Goal: Download file/media

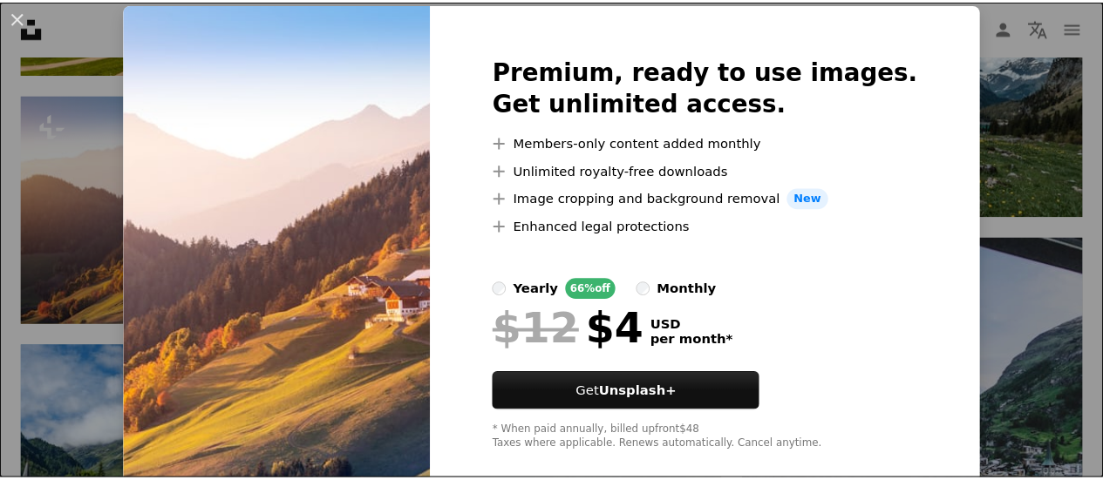
scroll to position [78, 0]
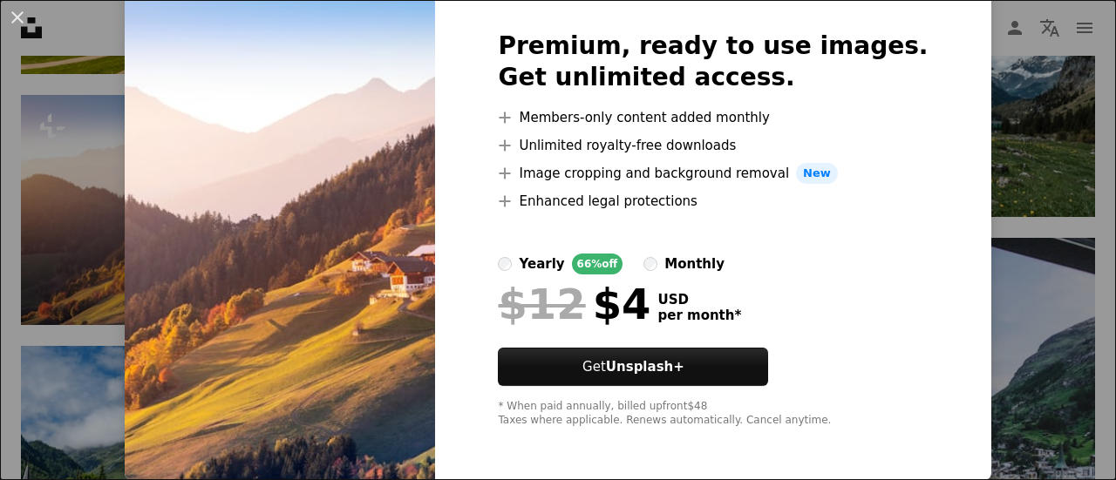
click at [995, 256] on div "An X shape Premium, ready to use images. Get unlimited access. A plus sign Memb…" at bounding box center [558, 240] width 1116 height 480
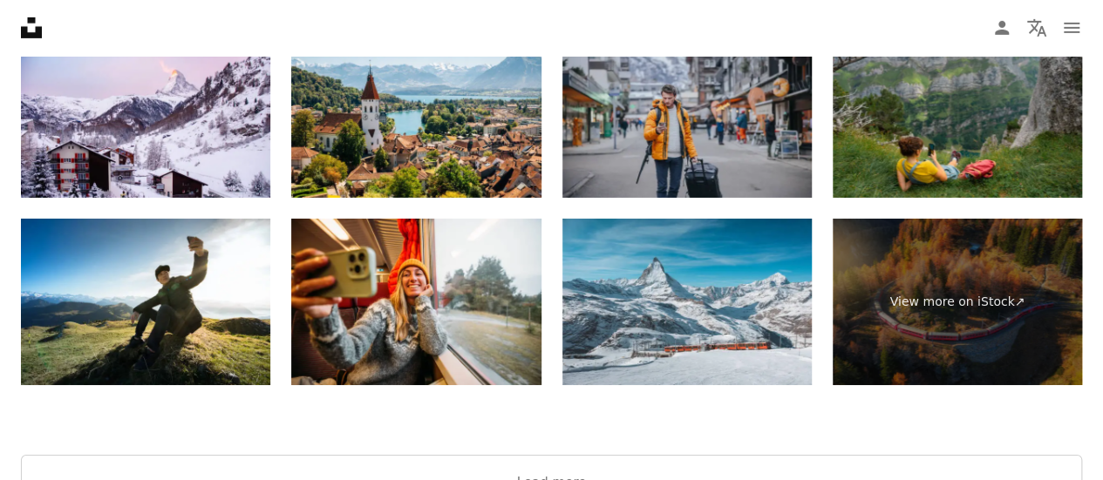
scroll to position [2881, 0]
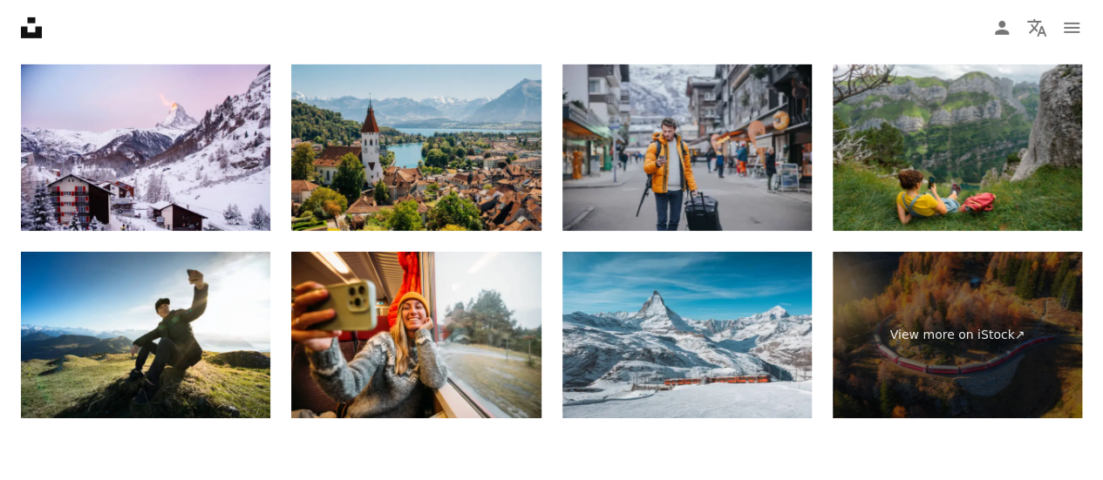
click at [459, 185] on img at bounding box center [415, 148] width 249 height 167
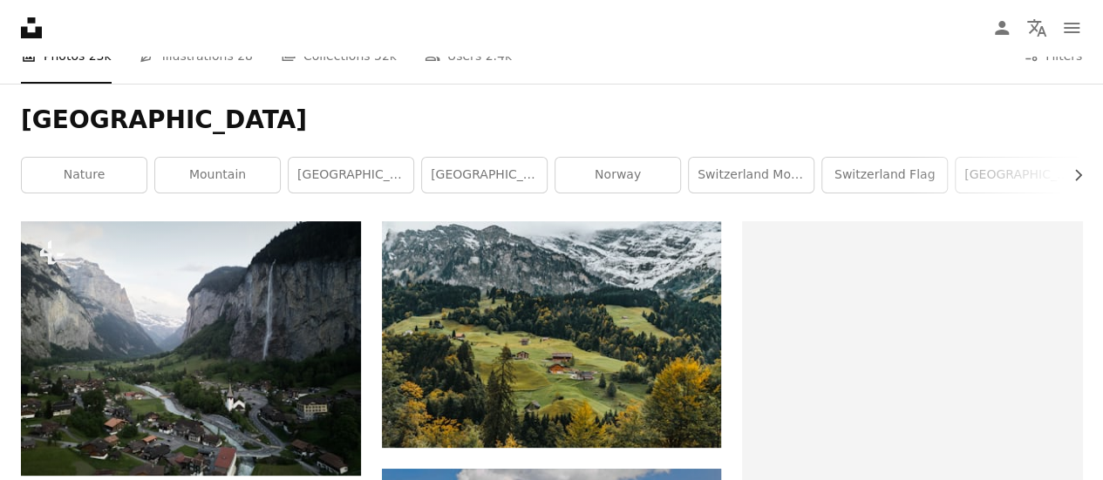
scroll to position [0, 0]
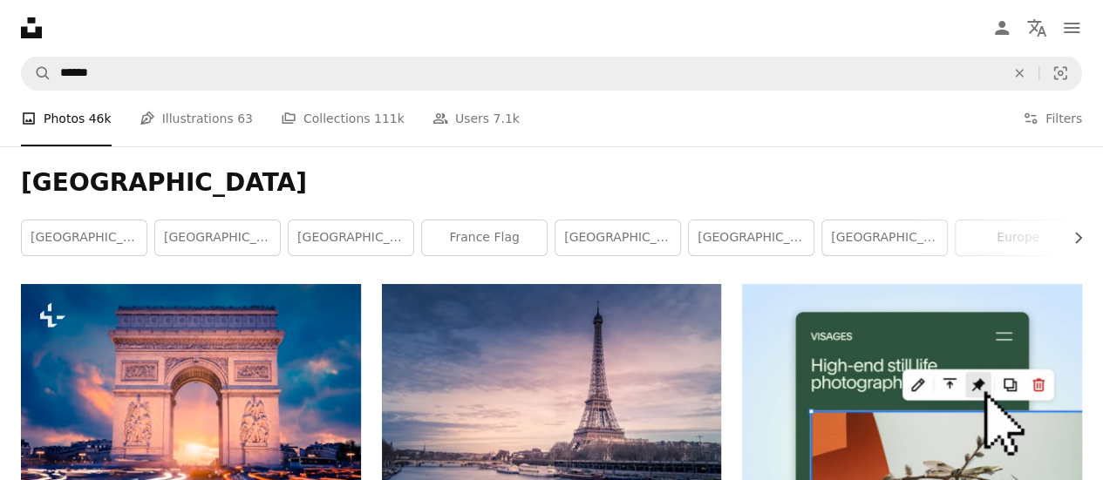
click at [115, 231] on link "[GEOGRAPHIC_DATA]" at bounding box center [84, 238] width 125 height 35
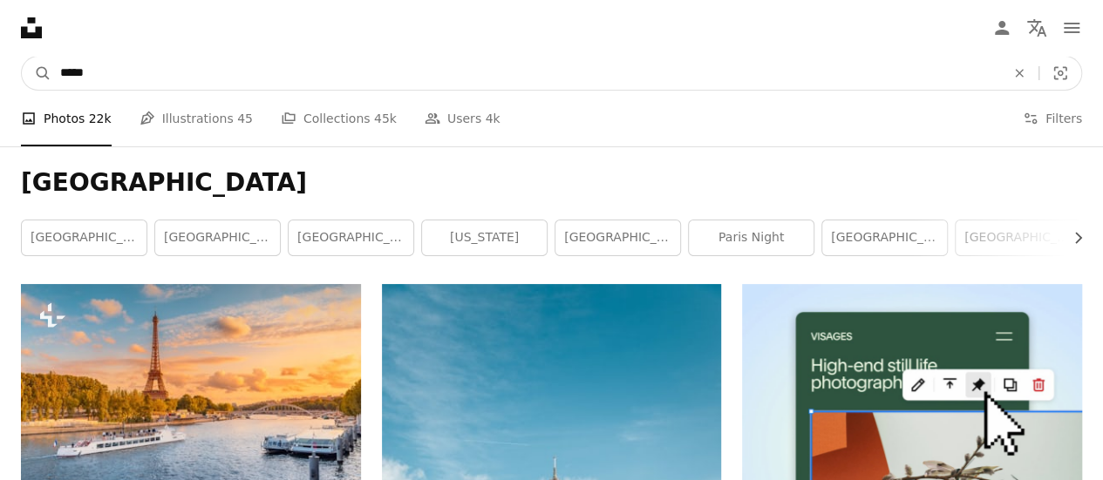
click at [302, 65] on input "*****" at bounding box center [525, 73] width 949 height 33
type input "**********"
click button "A magnifying glass" at bounding box center [37, 73] width 30 height 33
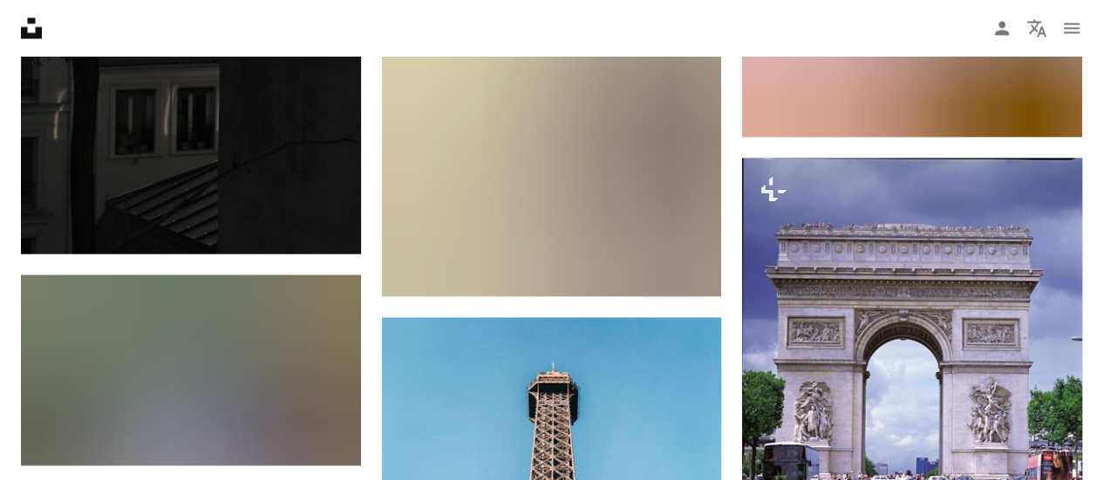
scroll to position [1831, 0]
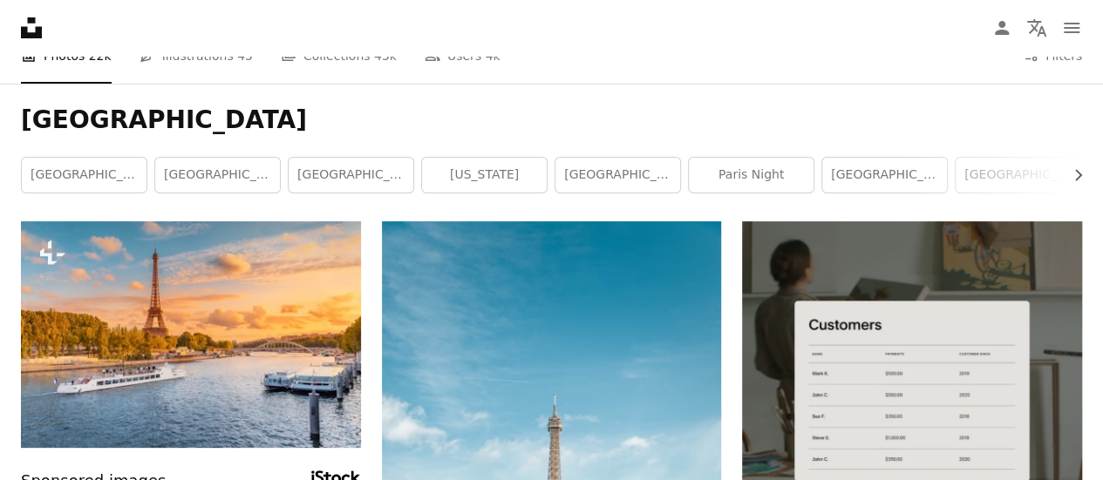
scroll to position [87, 0]
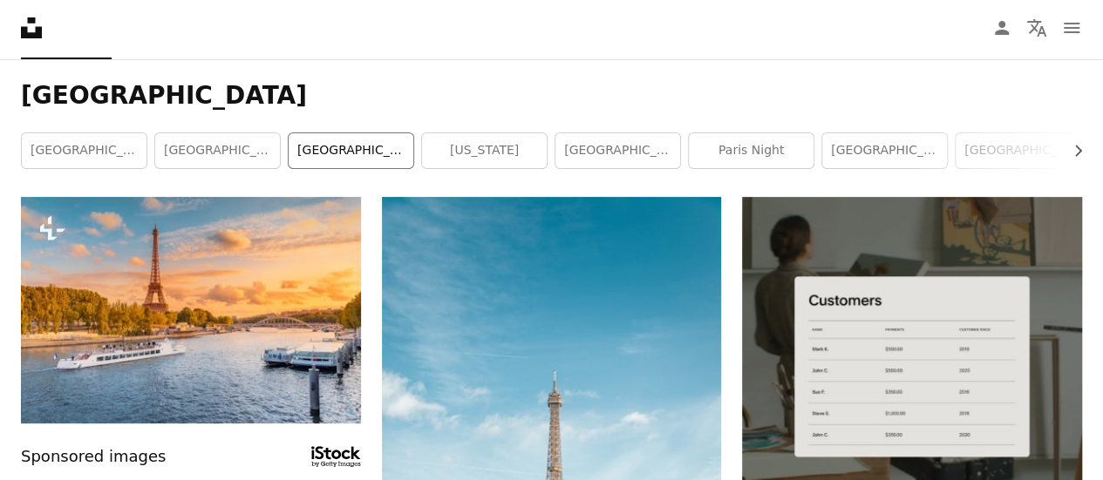
click at [310, 153] on link "[GEOGRAPHIC_DATA]" at bounding box center [351, 150] width 125 height 35
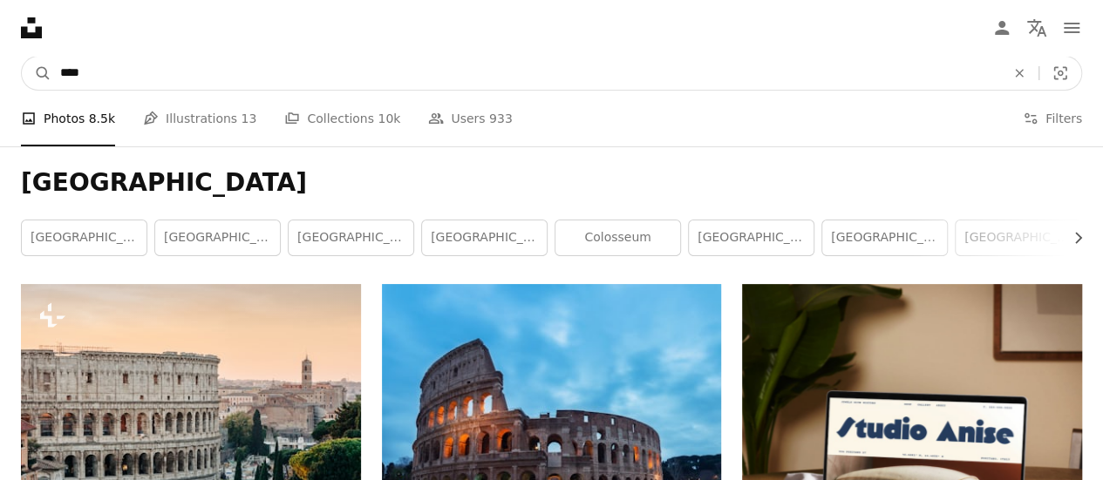
click at [520, 71] on input "****" at bounding box center [525, 73] width 949 height 33
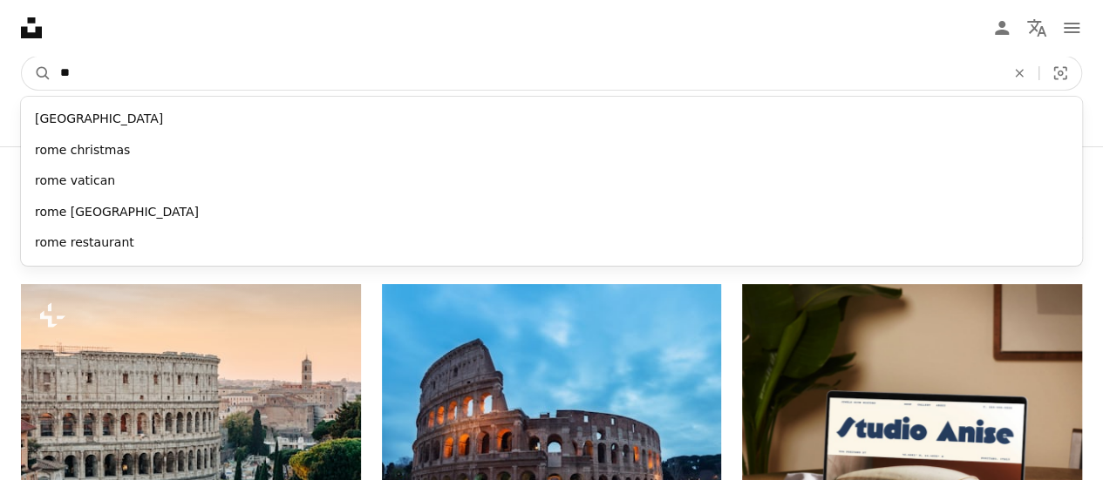
type input "*"
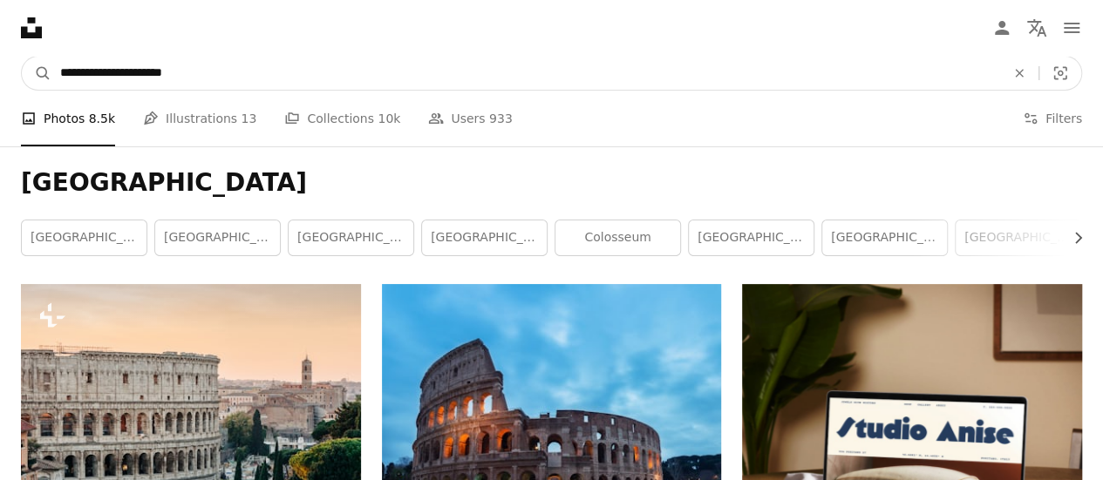
type input "**********"
click at [22, 57] on button "A magnifying glass" at bounding box center [37, 73] width 30 height 33
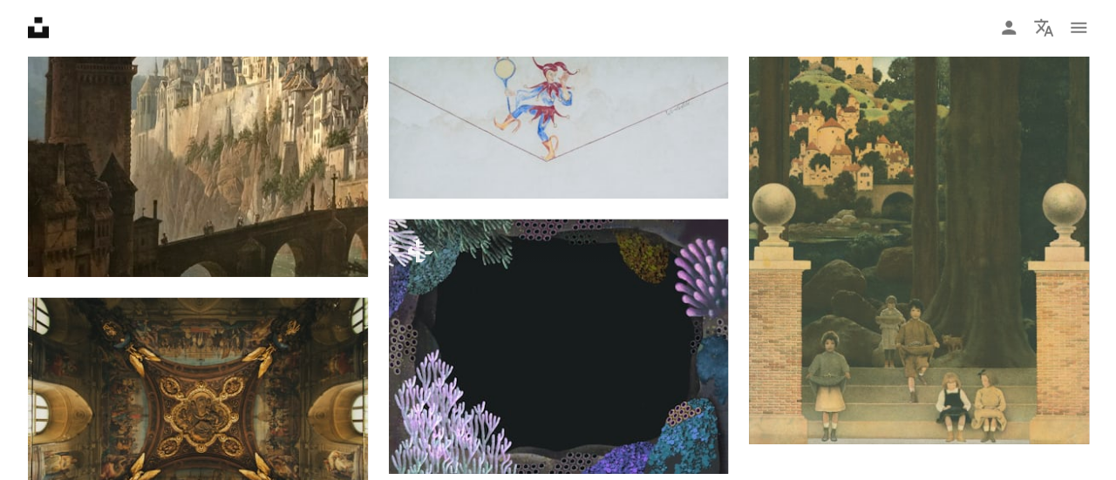
scroll to position [2267, 0]
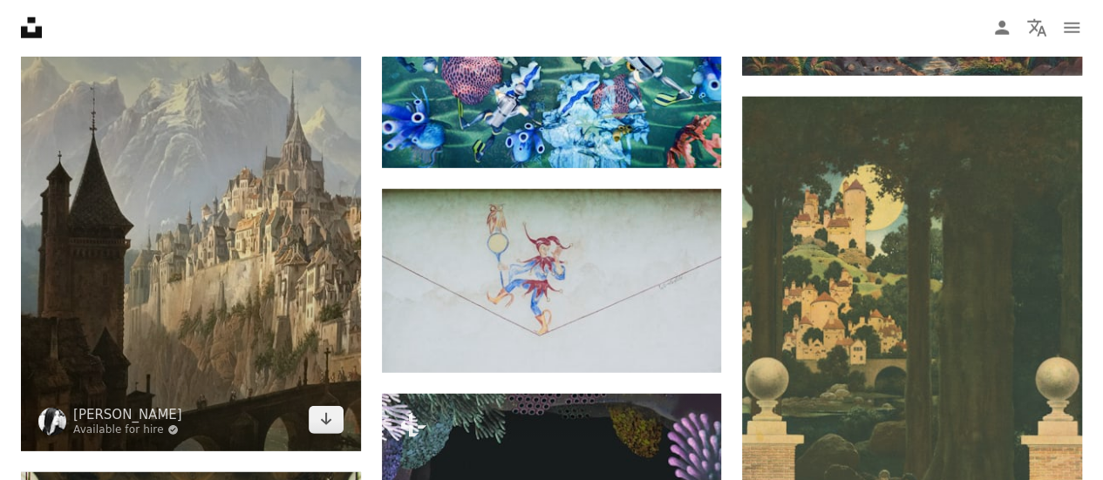
click at [264, 219] on img at bounding box center [191, 225] width 340 height 452
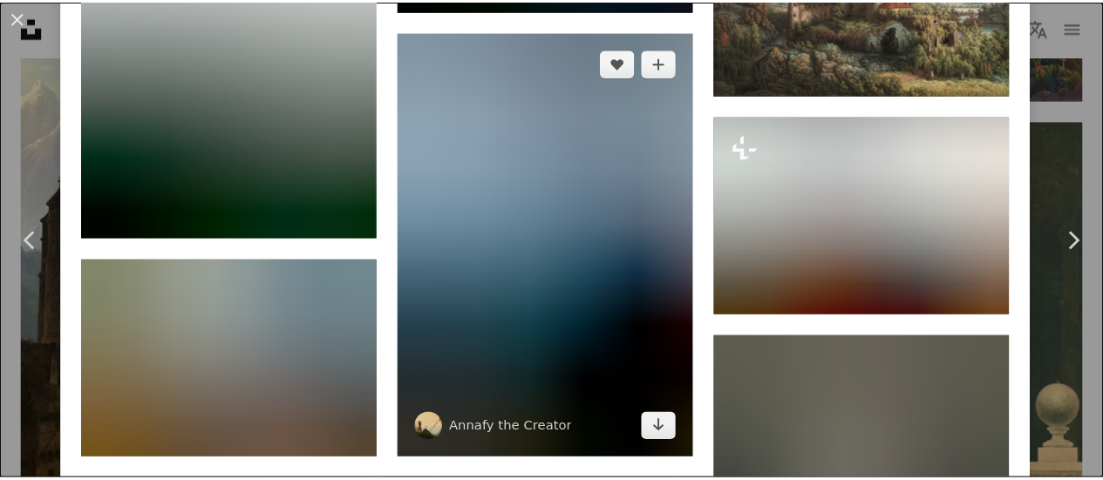
scroll to position [2790, 0]
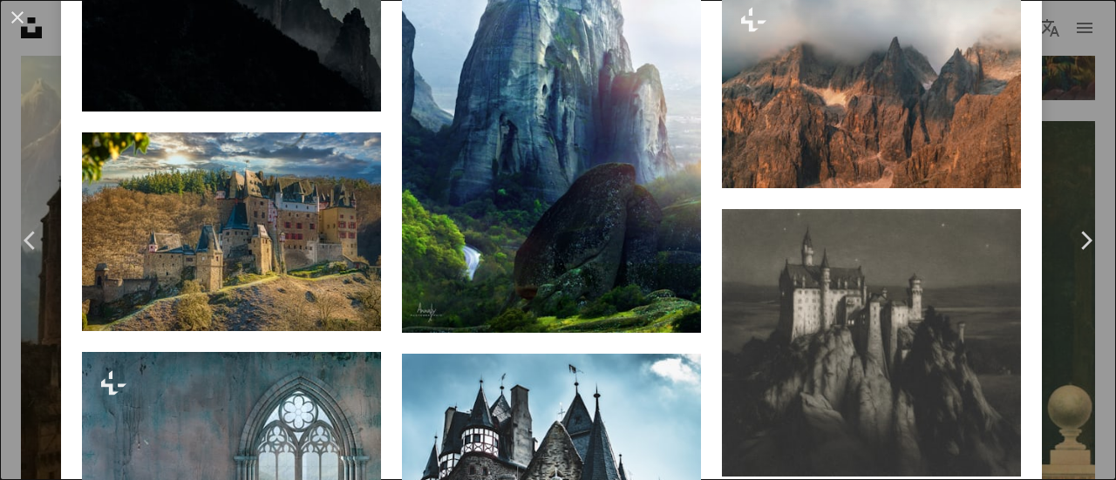
click at [28, 7] on button "An X shape" at bounding box center [17, 17] width 21 height 21
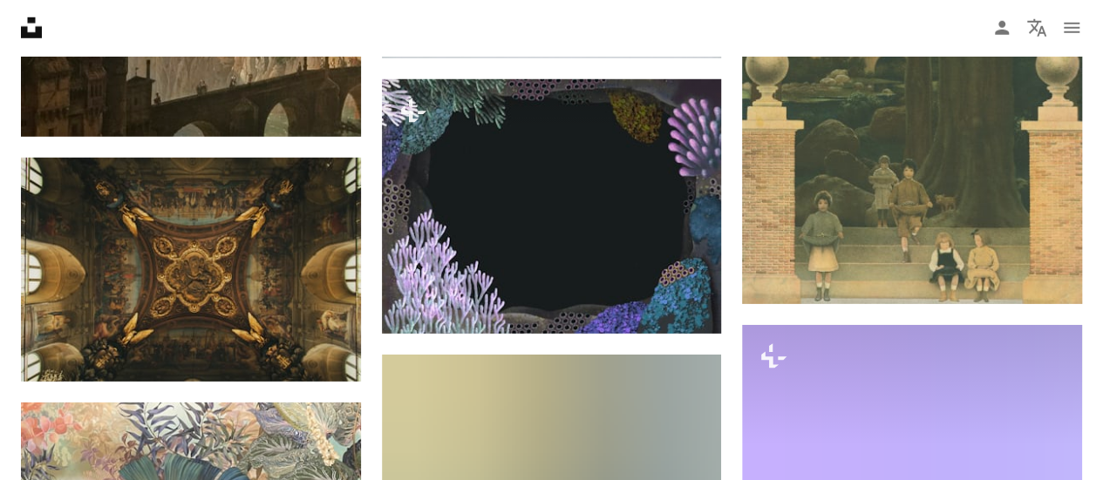
scroll to position [2528, 0]
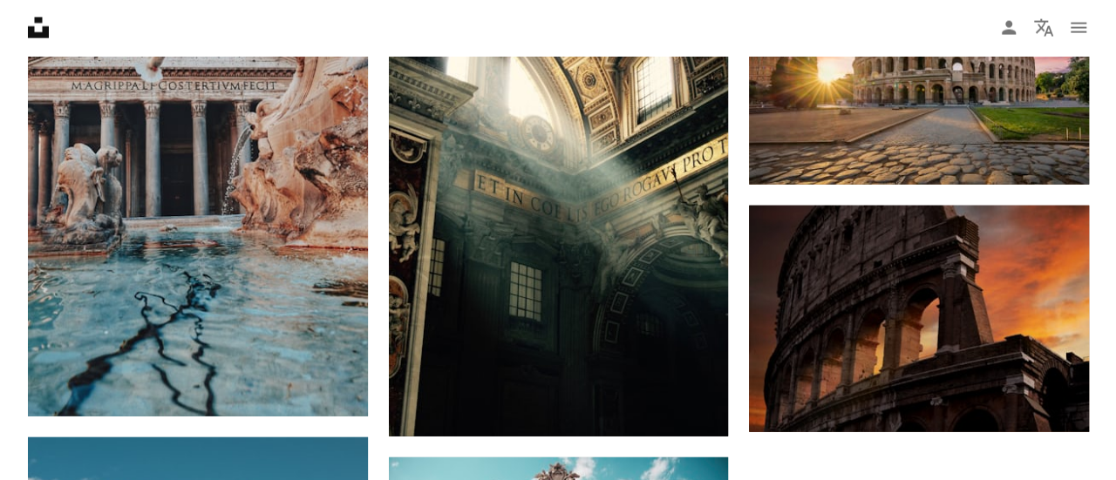
scroll to position [2092, 0]
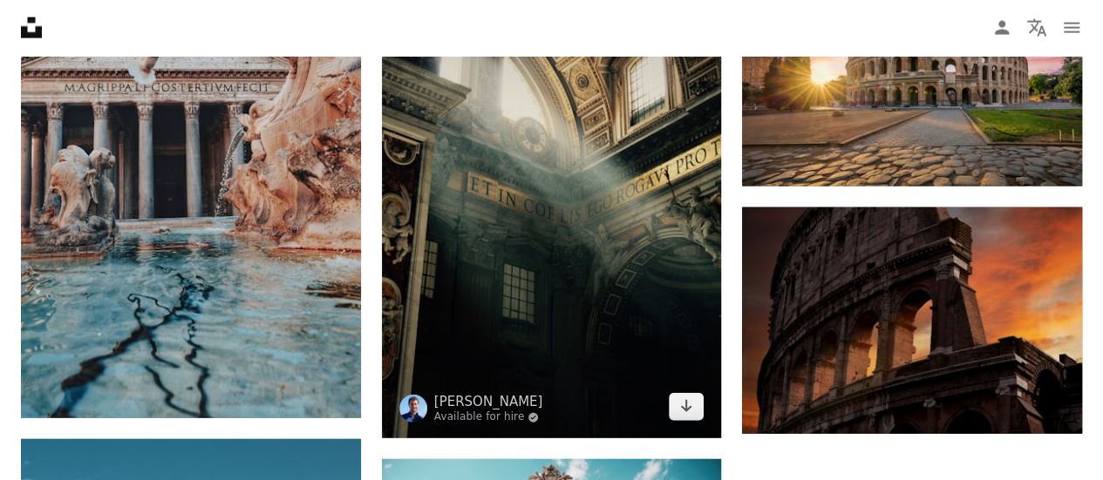
click at [544, 256] on img at bounding box center [552, 165] width 340 height 547
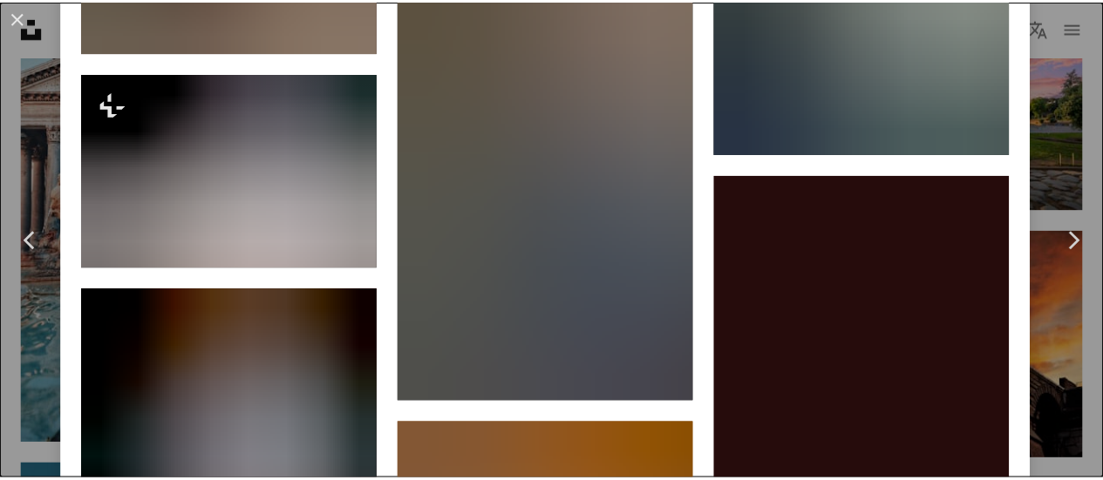
scroll to position [3313, 0]
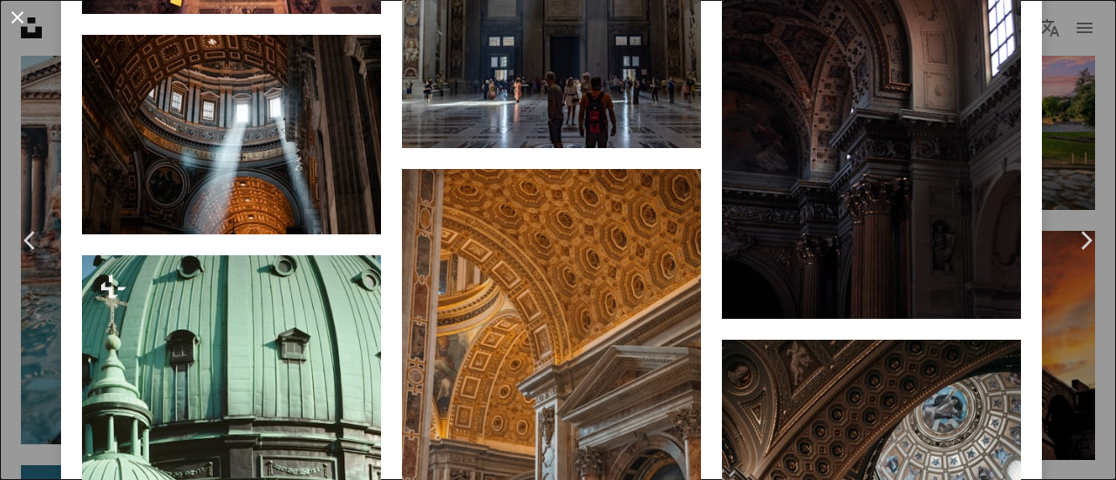
click at [12, 23] on button "An X shape" at bounding box center [17, 17] width 21 height 21
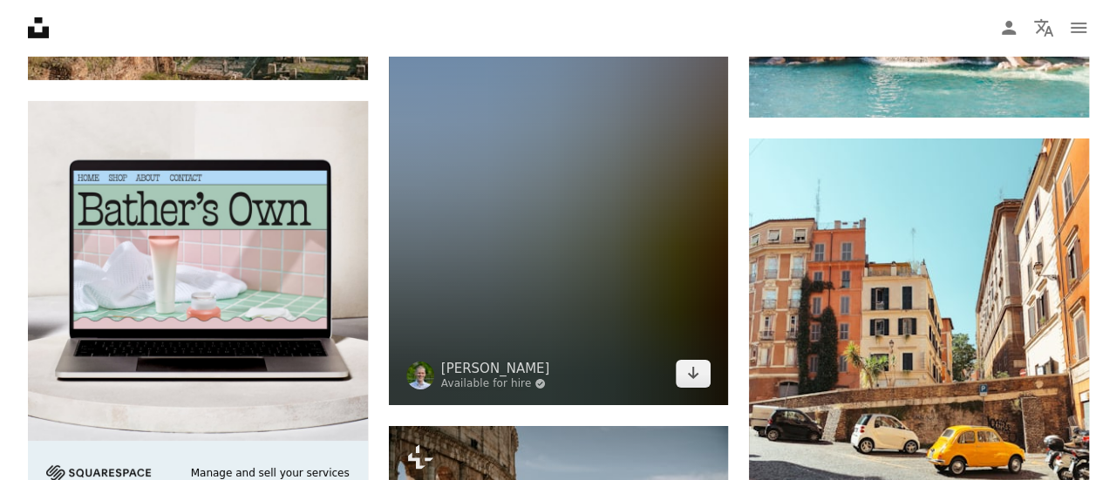
scroll to position [2877, 0]
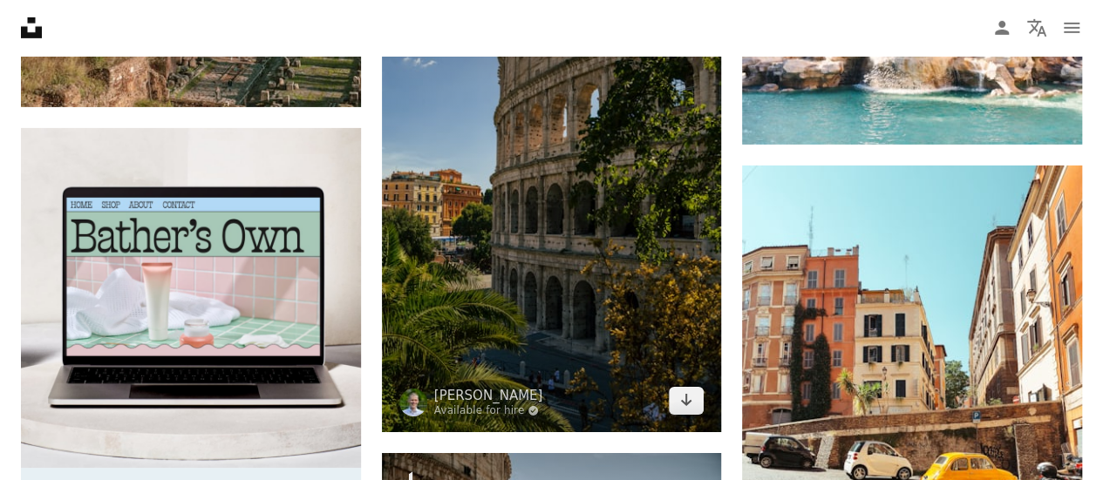
click at [620, 217] on img at bounding box center [552, 177] width 340 height 510
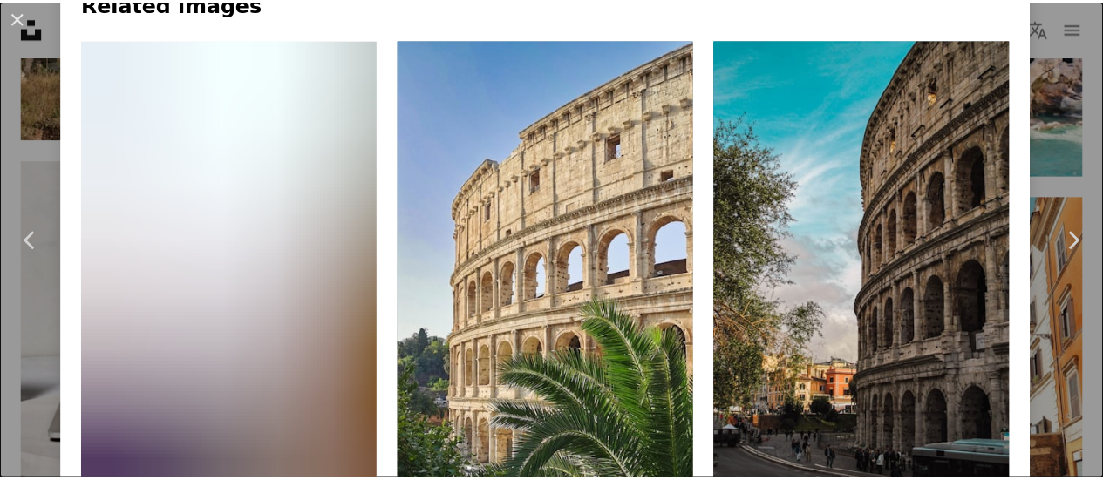
scroll to position [1395, 0]
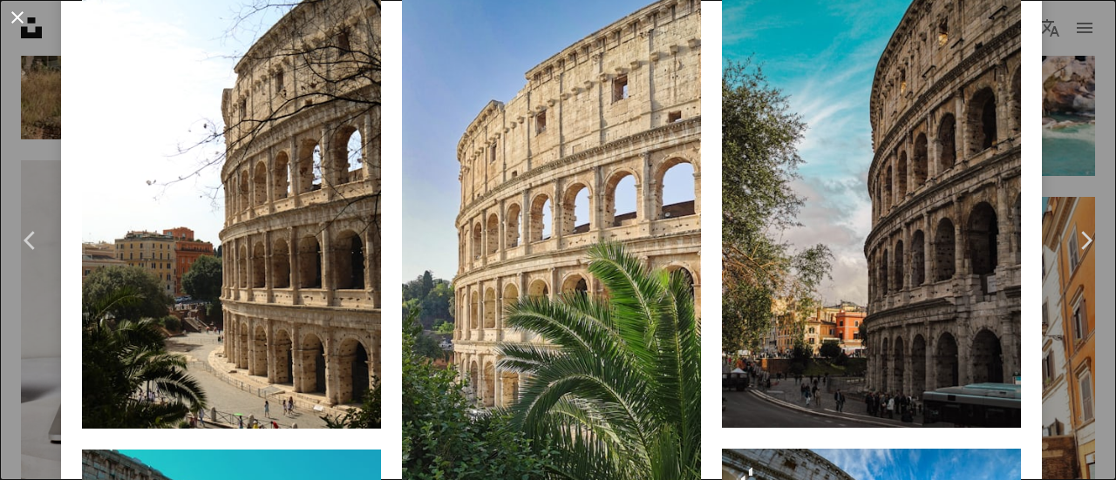
click at [17, 11] on button "An X shape" at bounding box center [17, 17] width 21 height 21
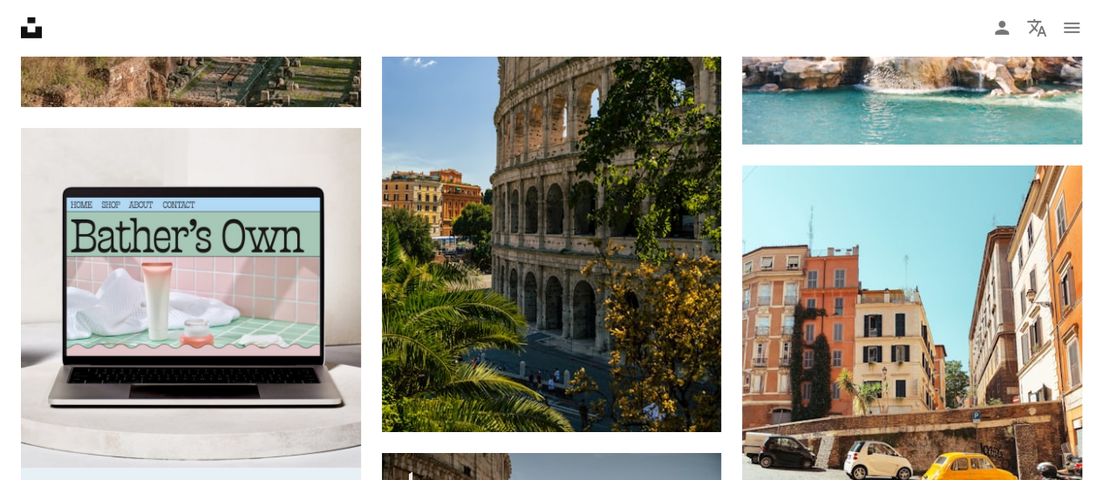
drag, startPoint x: 17, startPoint y: 11, endPoint x: 9, endPoint y: 4, distance: 10.5
click at [17, 11] on icon "Unsplash logo Unsplash Home" at bounding box center [31, 27] width 35 height 35
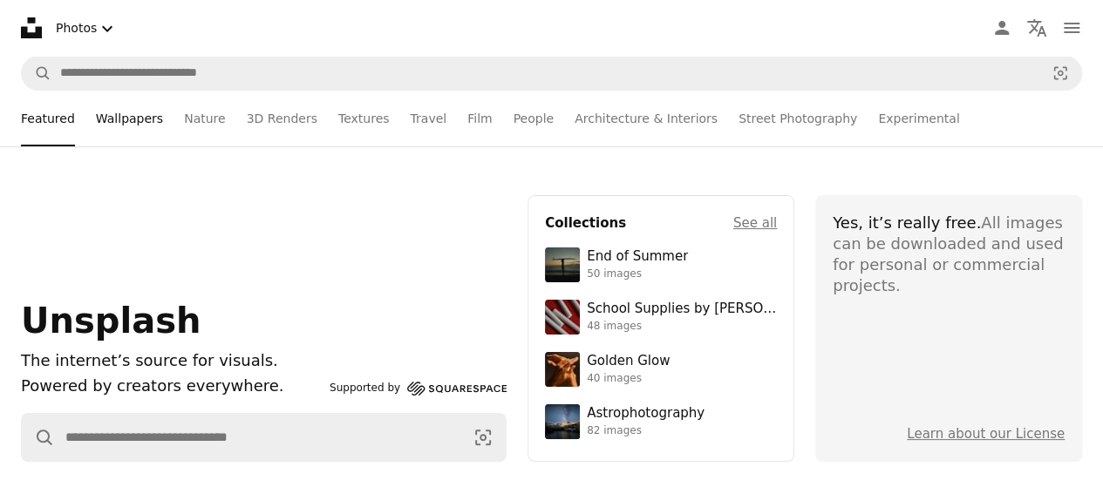
click at [109, 118] on link "Wallpapers" at bounding box center [129, 119] width 67 height 56
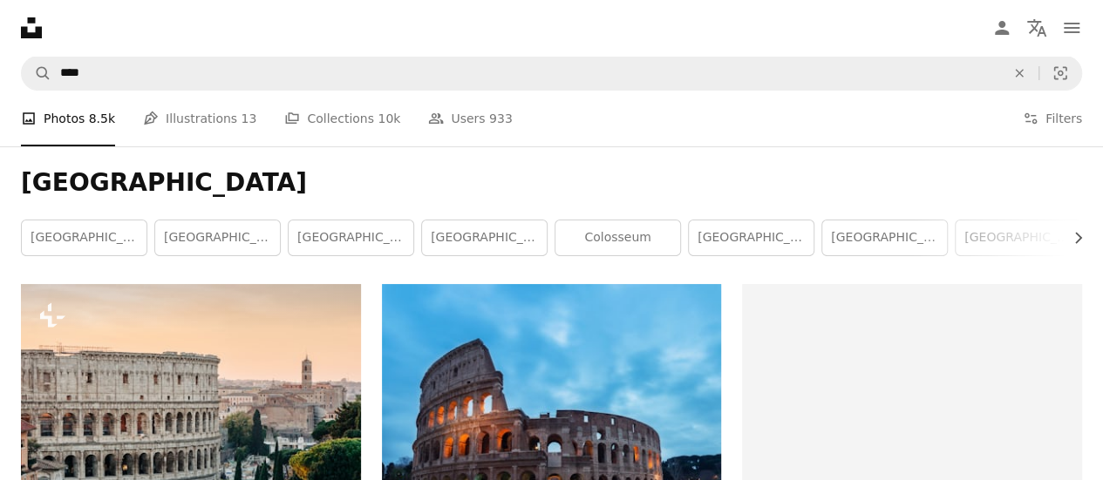
scroll to position [2877, 0]
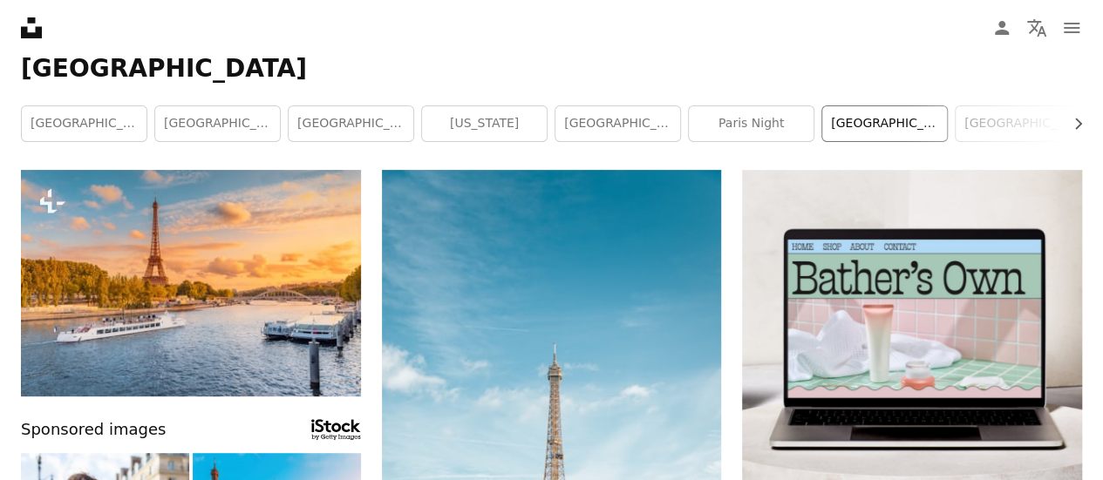
scroll to position [87, 0]
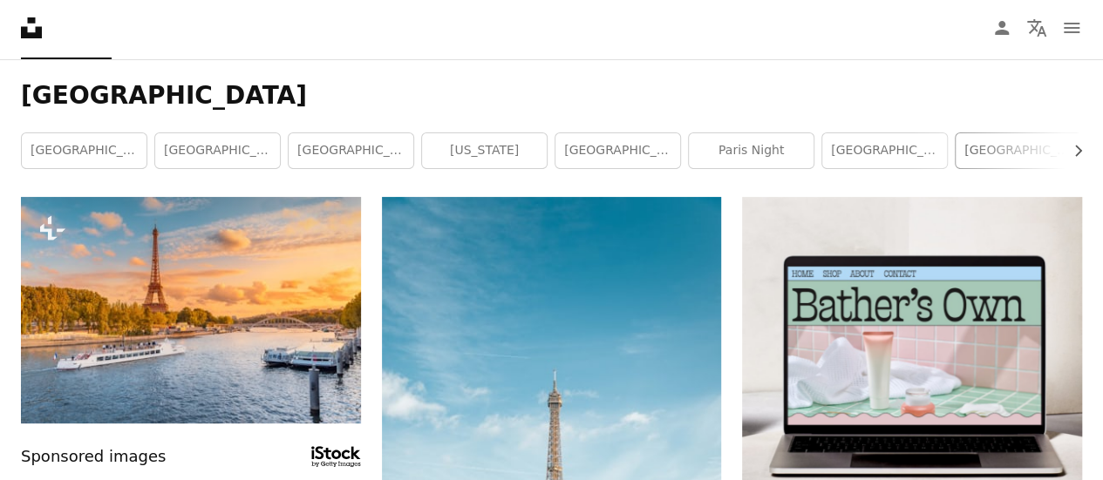
click at [992, 135] on link "[GEOGRAPHIC_DATA]" at bounding box center [1018, 150] width 125 height 35
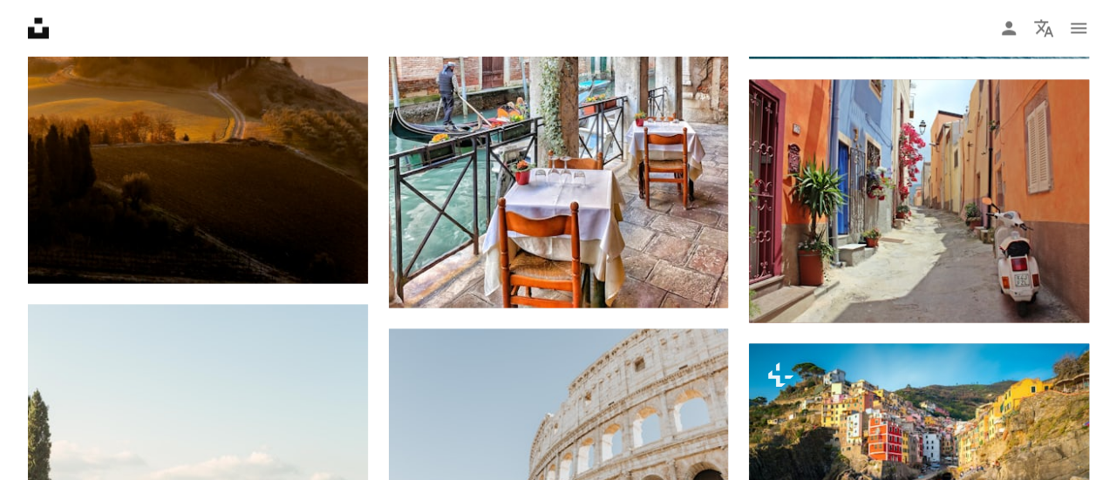
scroll to position [1395, 0]
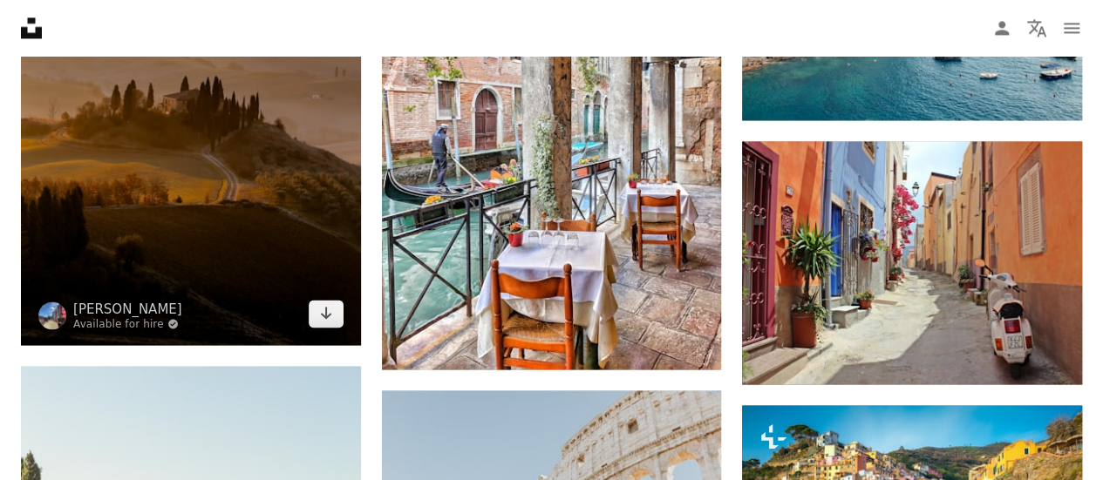
click at [282, 224] on img at bounding box center [191, 89] width 340 height 509
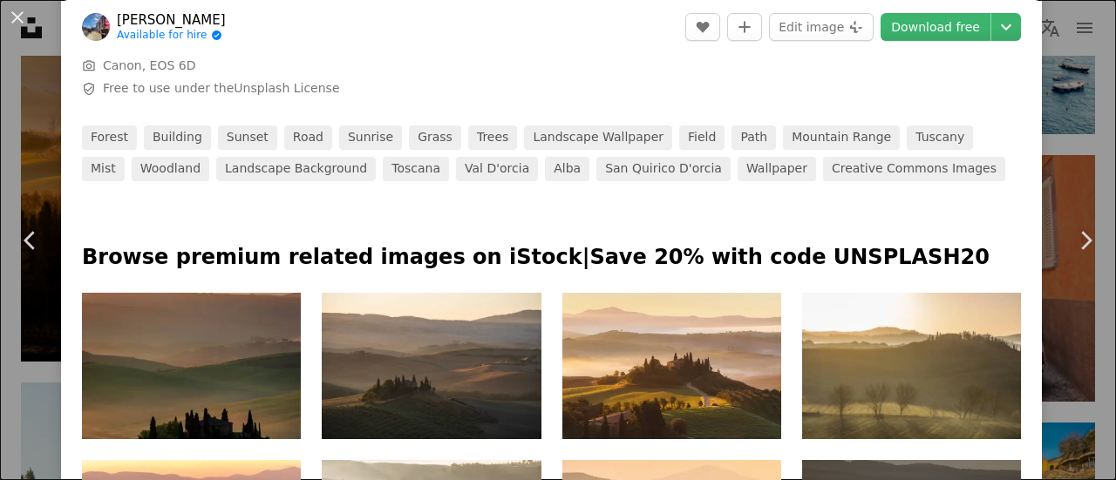
scroll to position [697, 0]
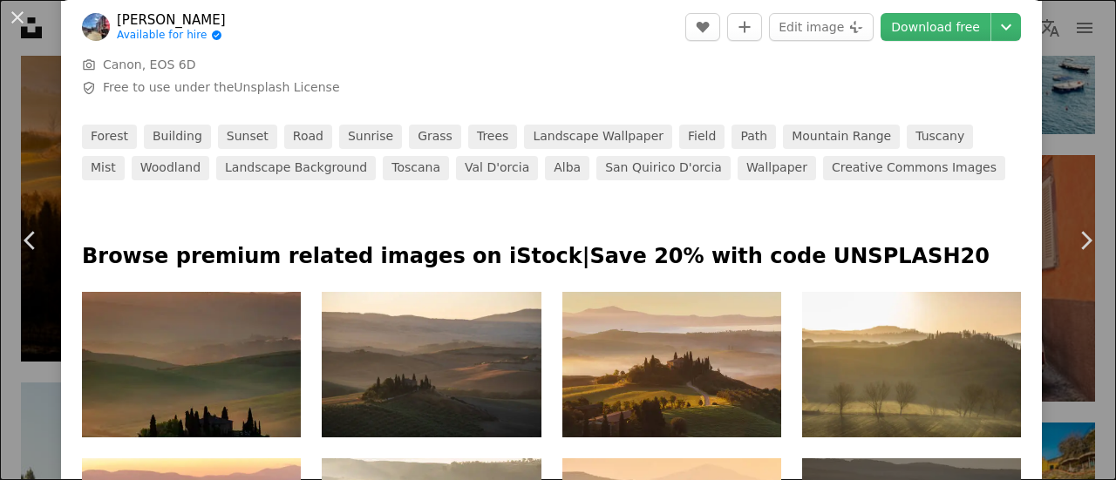
click at [713, 395] on img at bounding box center [671, 365] width 219 height 146
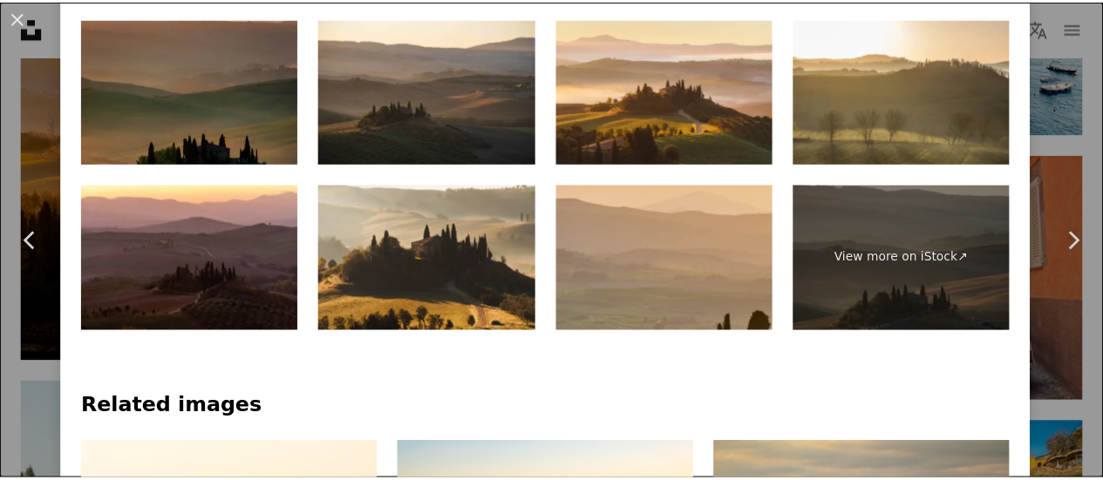
scroll to position [872, 0]
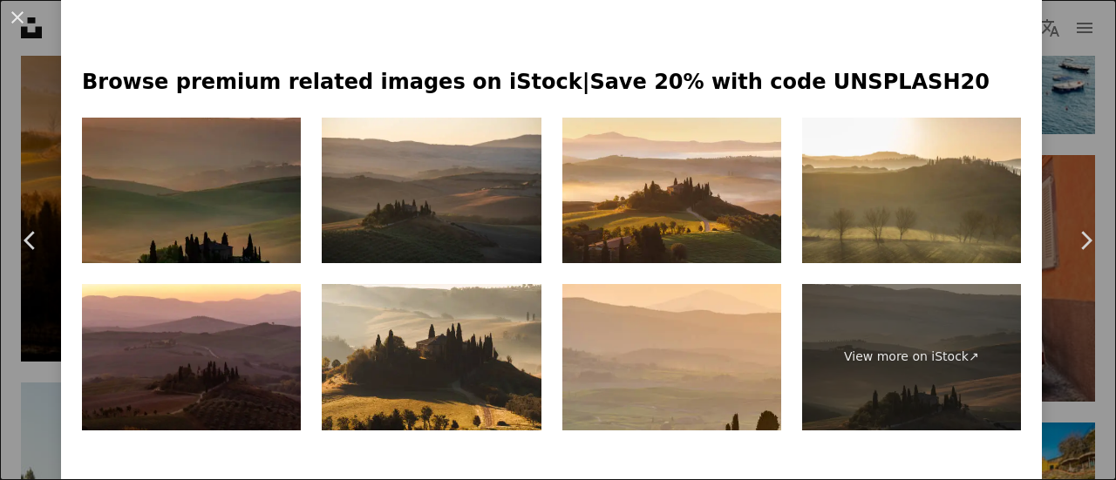
drag, startPoint x: 727, startPoint y: 214, endPoint x: 19, endPoint y: 22, distance: 733.4
click at [19, 22] on button "An X shape" at bounding box center [17, 17] width 21 height 21
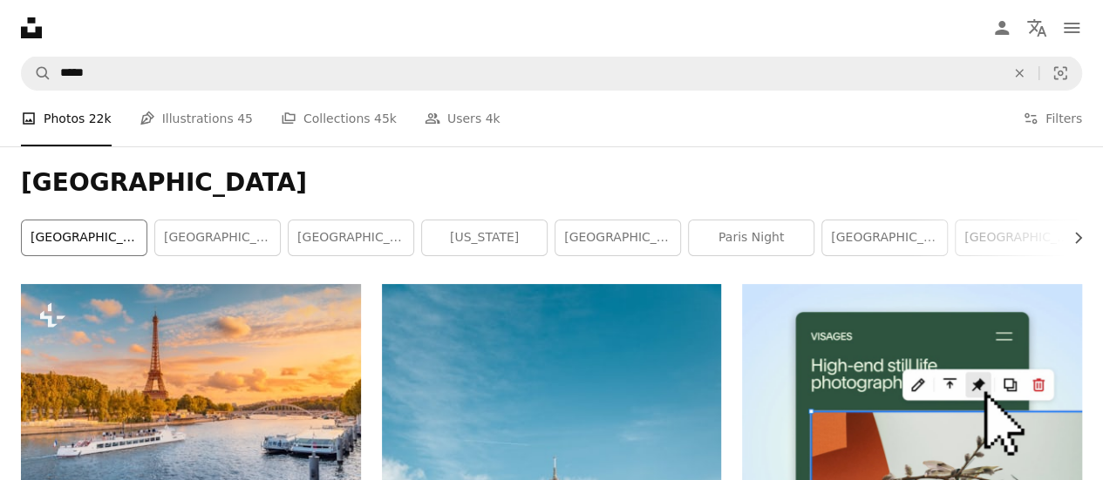
click at [94, 245] on link "[GEOGRAPHIC_DATA]" at bounding box center [84, 238] width 125 height 35
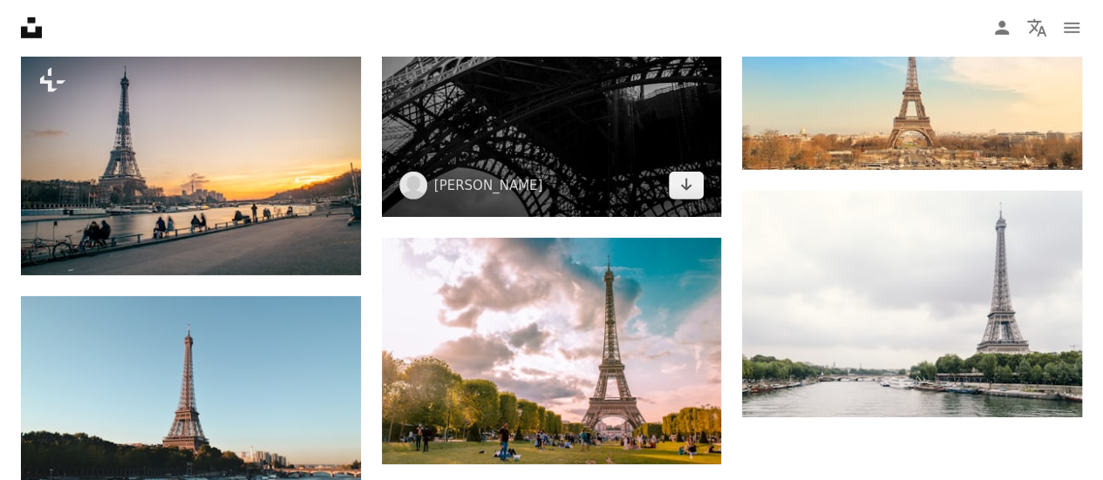
scroll to position [2790, 0]
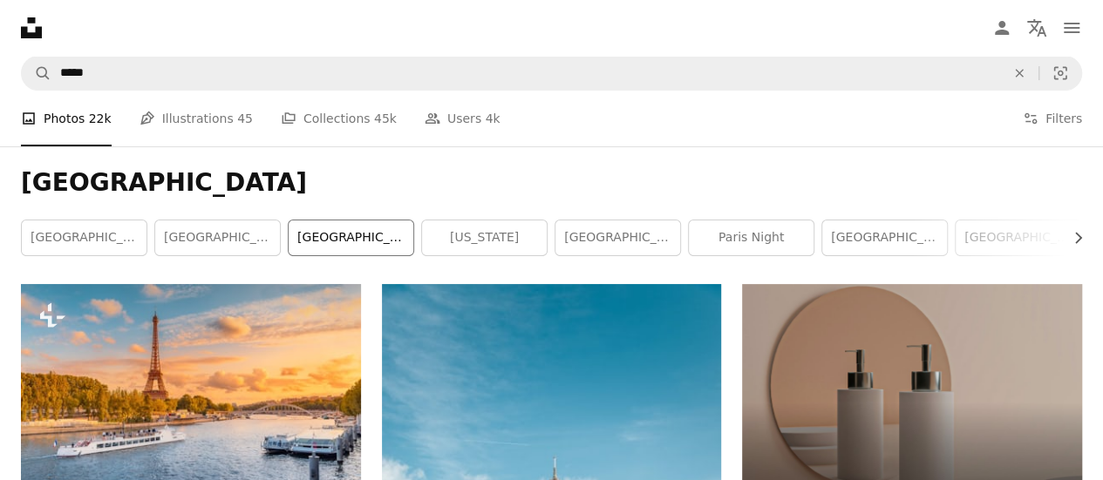
click at [385, 244] on link "[GEOGRAPHIC_DATA]" at bounding box center [351, 238] width 125 height 35
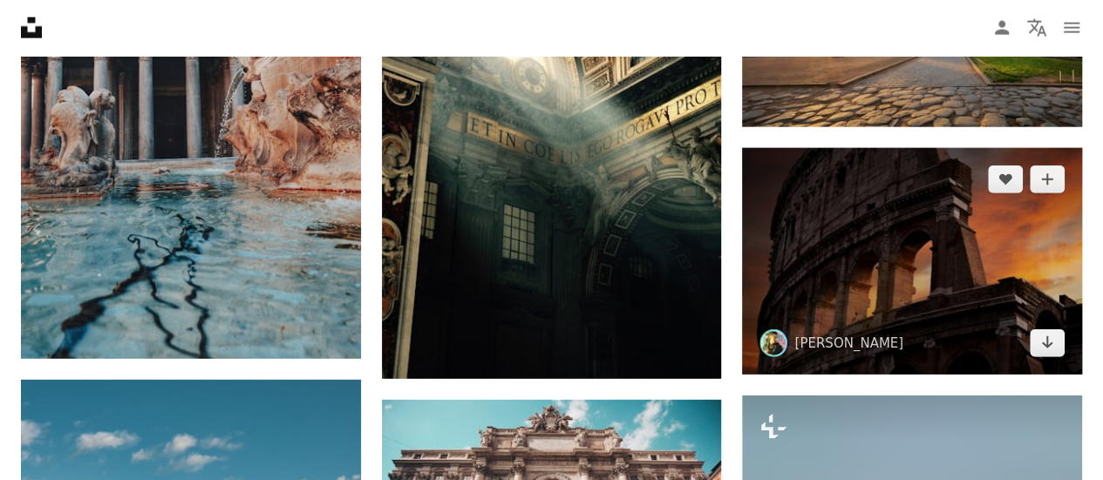
scroll to position [2180, 0]
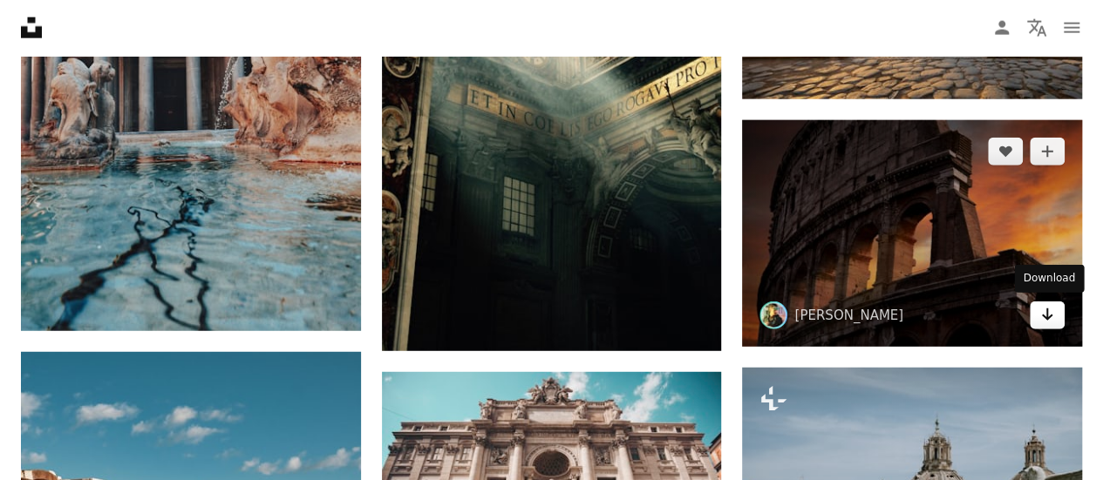
click at [1048, 323] on link "Arrow pointing down" at bounding box center [1047, 316] width 35 height 28
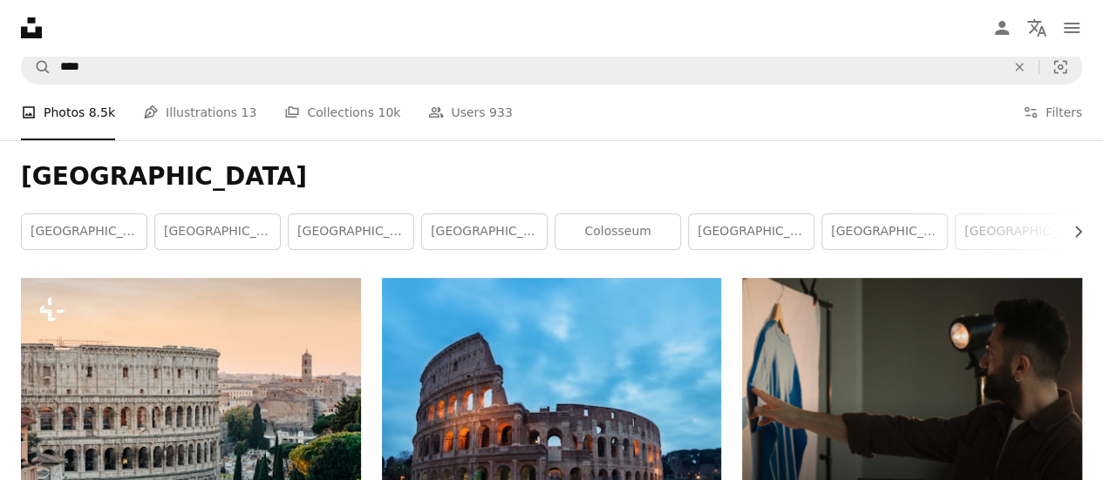
scroll to position [0, 0]
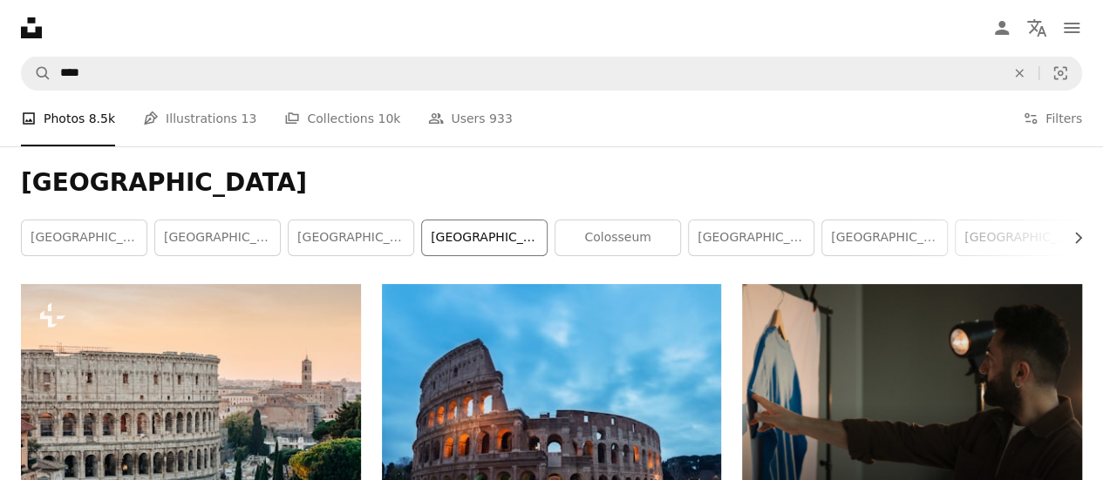
click at [464, 245] on link "[GEOGRAPHIC_DATA]" at bounding box center [484, 238] width 125 height 35
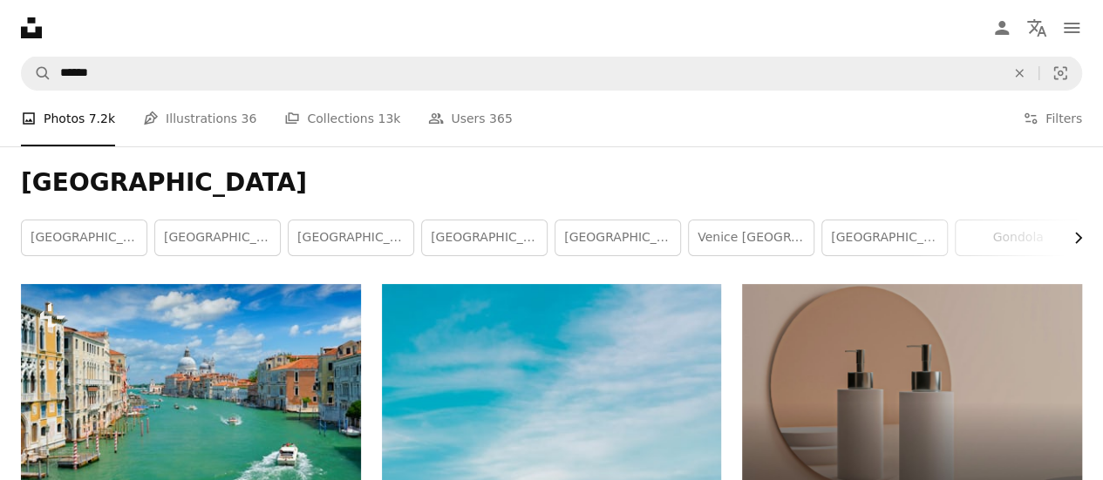
click at [1076, 240] on icon "Chevron right" at bounding box center [1077, 237] width 17 height 17
click at [622, 241] on link "[GEOGRAPHIC_DATA]" at bounding box center [628, 238] width 125 height 35
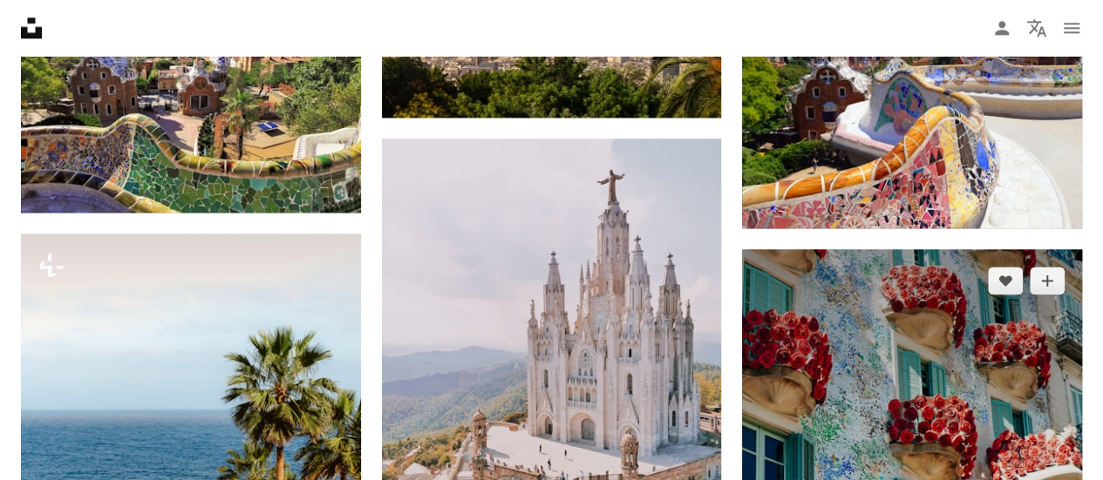
scroll to position [1221, 0]
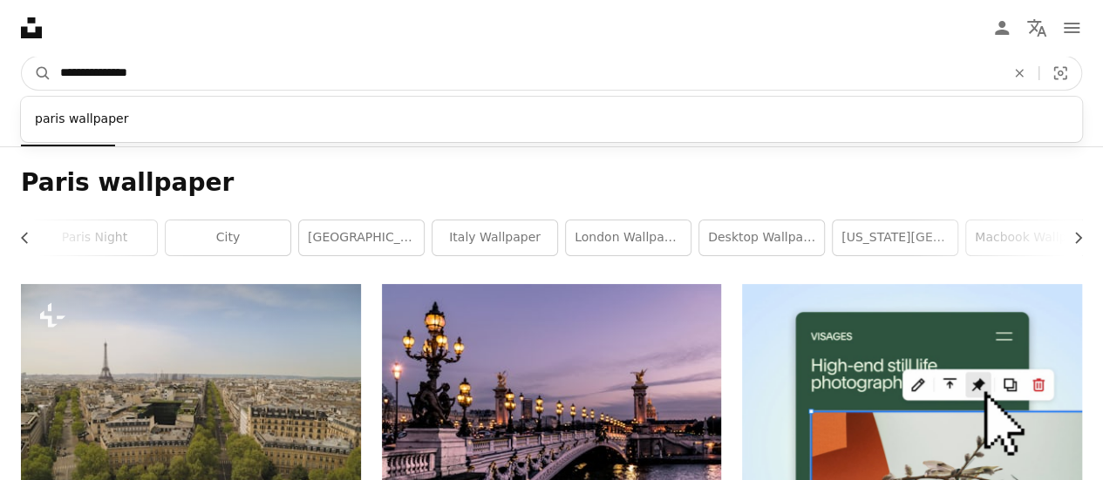
drag, startPoint x: 160, startPoint y: 77, endPoint x: 108, endPoint y: 89, distance: 53.7
click at [108, 89] on input "**********" at bounding box center [525, 73] width 949 height 33
drag, startPoint x: 89, startPoint y: 85, endPoint x: 49, endPoint y: 71, distance: 42.5
click at [49, 71] on form "**********" at bounding box center [551, 73] width 1061 height 35
type input "*********"
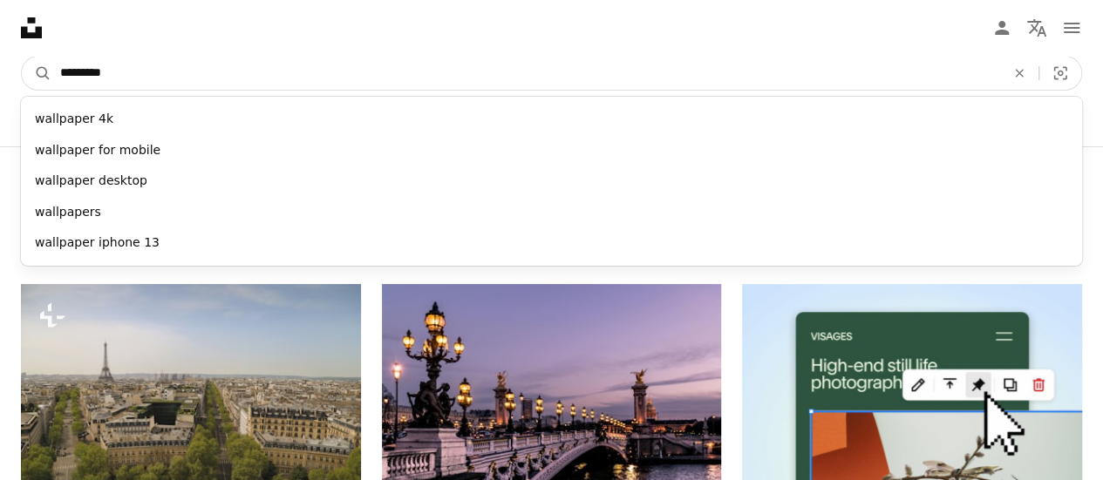
click button "A magnifying glass" at bounding box center [37, 73] width 30 height 33
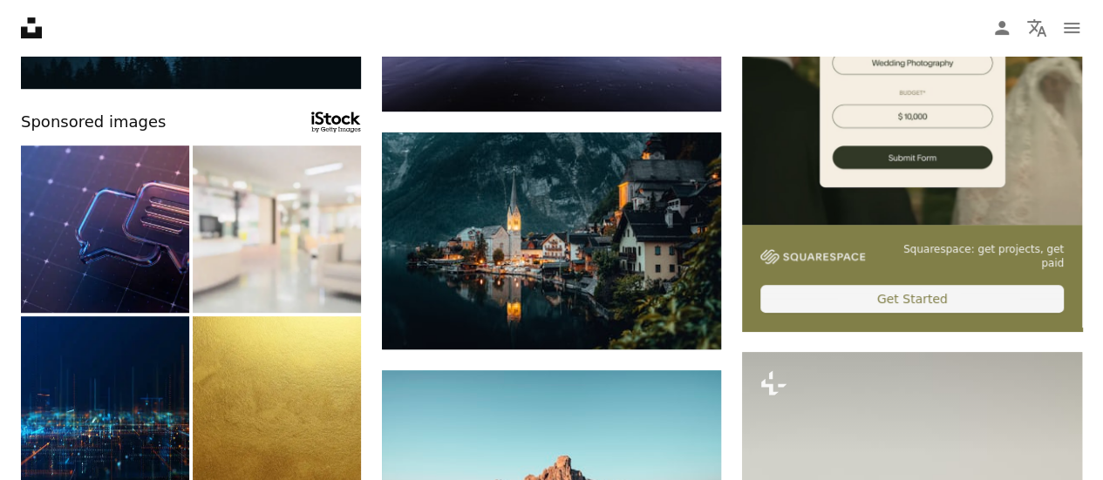
scroll to position [436, 0]
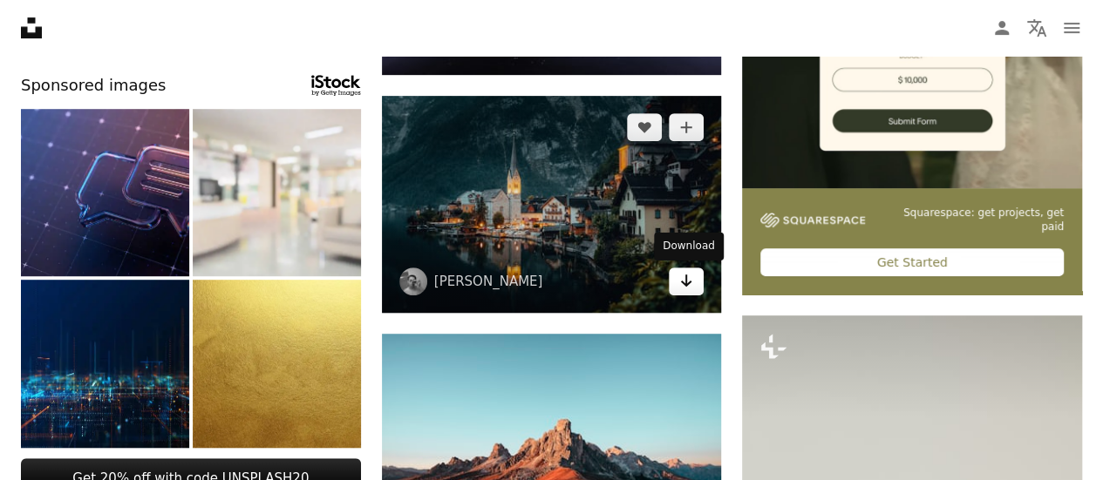
click at [693, 284] on link "Arrow pointing down" at bounding box center [686, 282] width 35 height 28
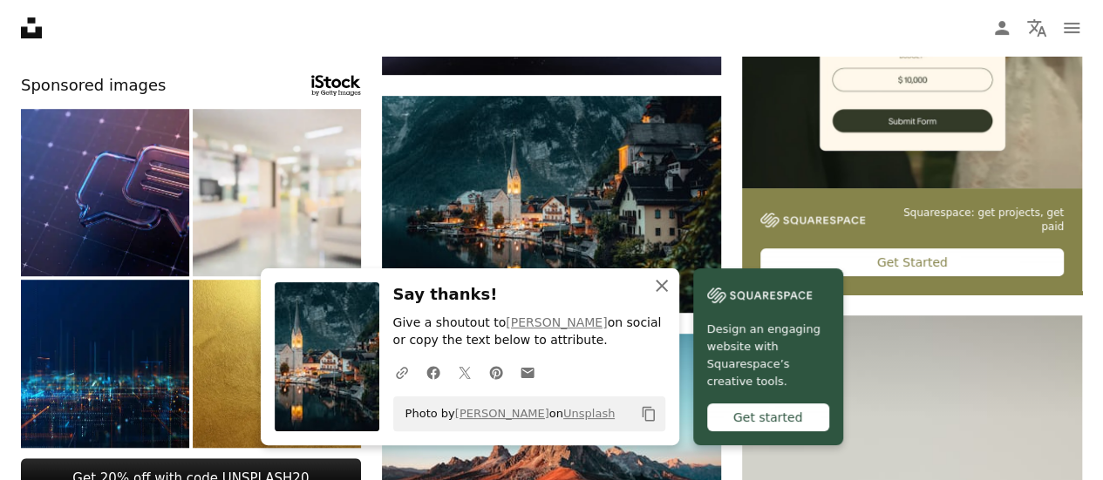
click at [668, 280] on icon "An X shape" at bounding box center [661, 285] width 21 height 21
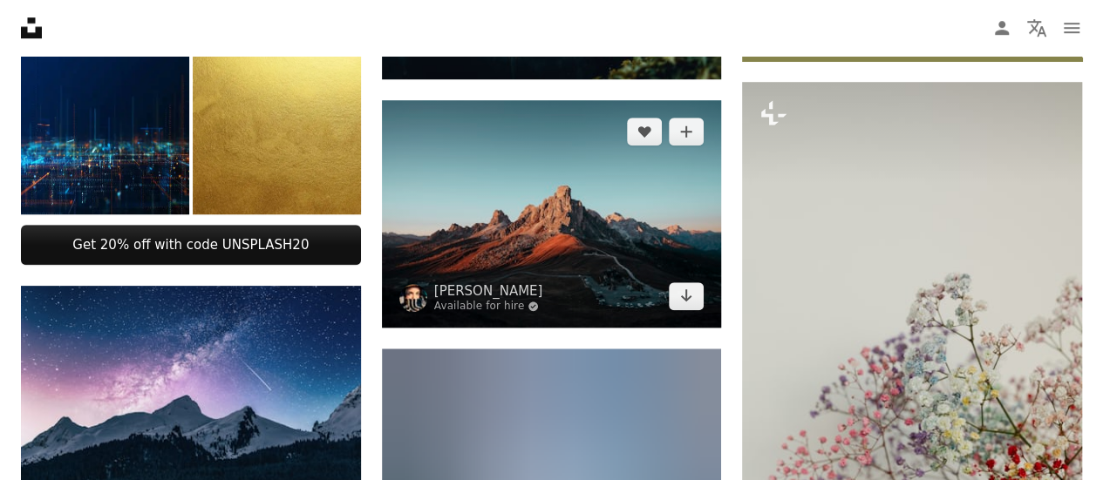
scroll to position [697, 0]
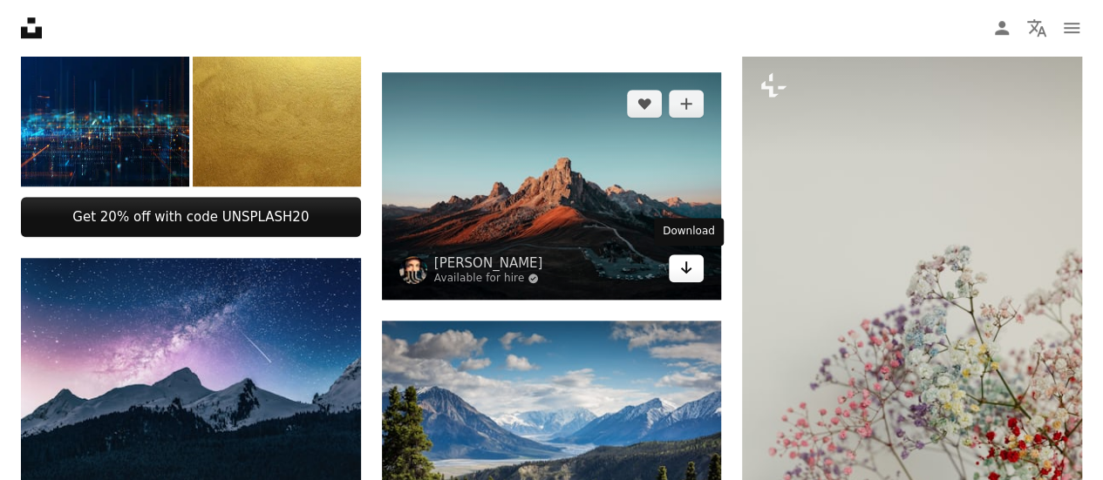
click at [697, 276] on link "Arrow pointing down" at bounding box center [686, 269] width 35 height 28
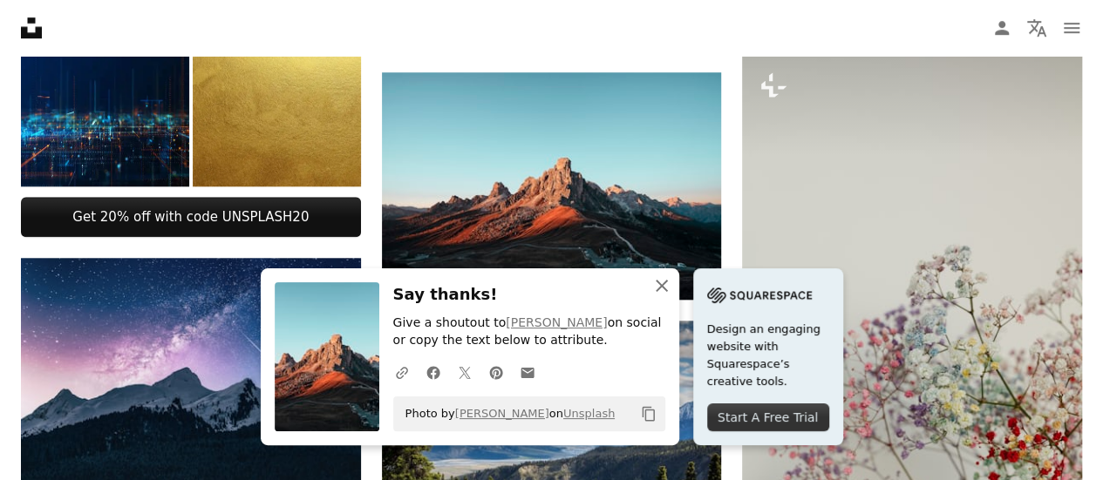
click at [659, 289] on icon "button" at bounding box center [662, 286] width 12 height 12
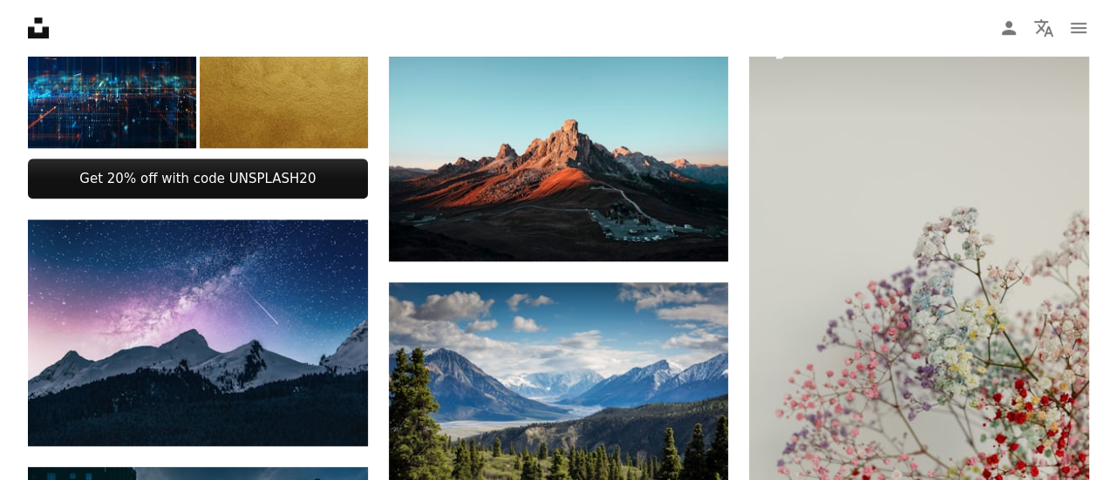
scroll to position [595, 0]
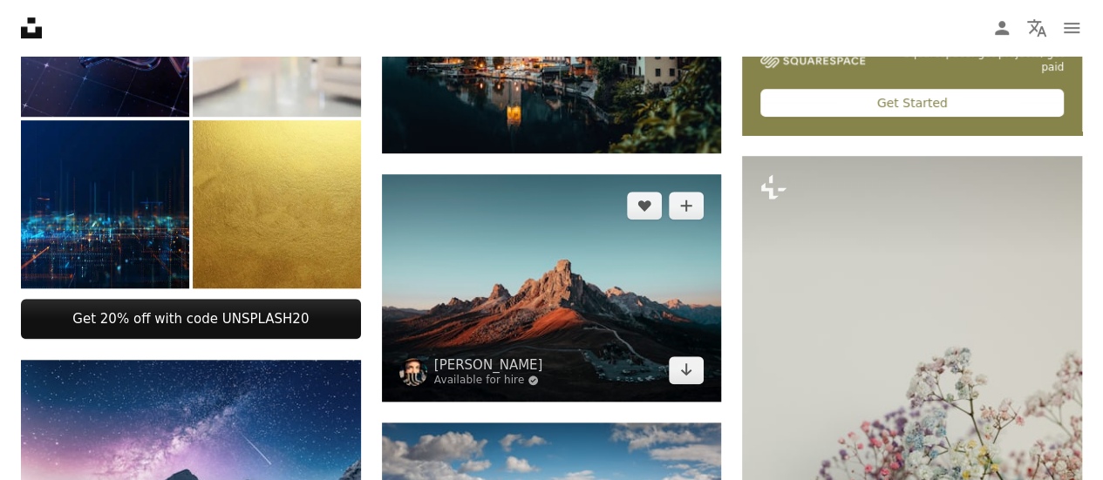
click at [590, 301] on img at bounding box center [552, 287] width 340 height 227
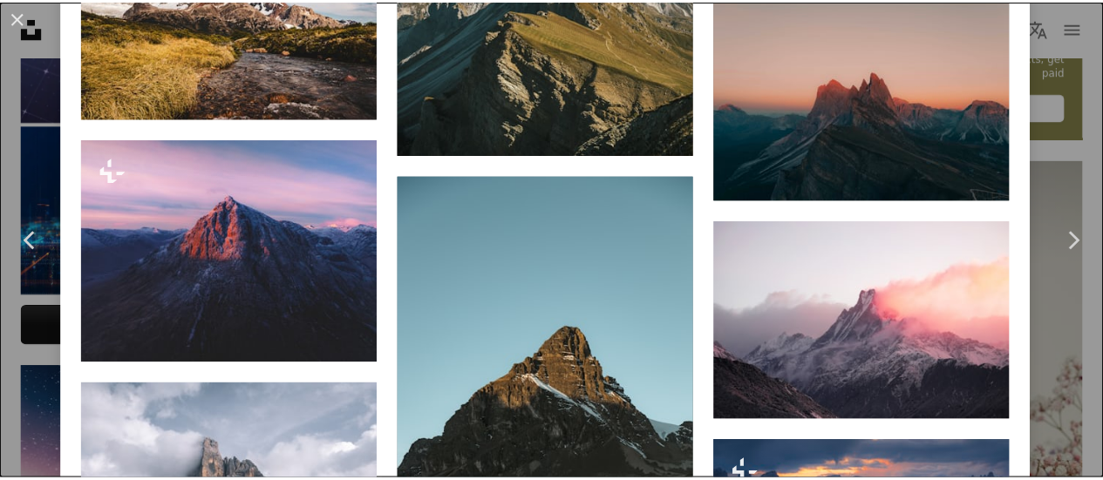
scroll to position [1918, 0]
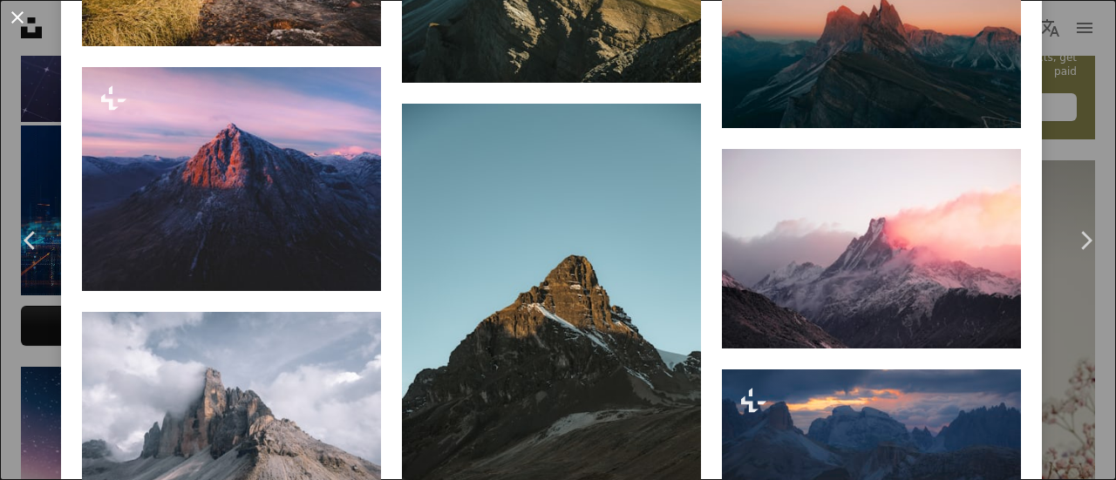
click at [7, 10] on button "An X shape" at bounding box center [17, 17] width 21 height 21
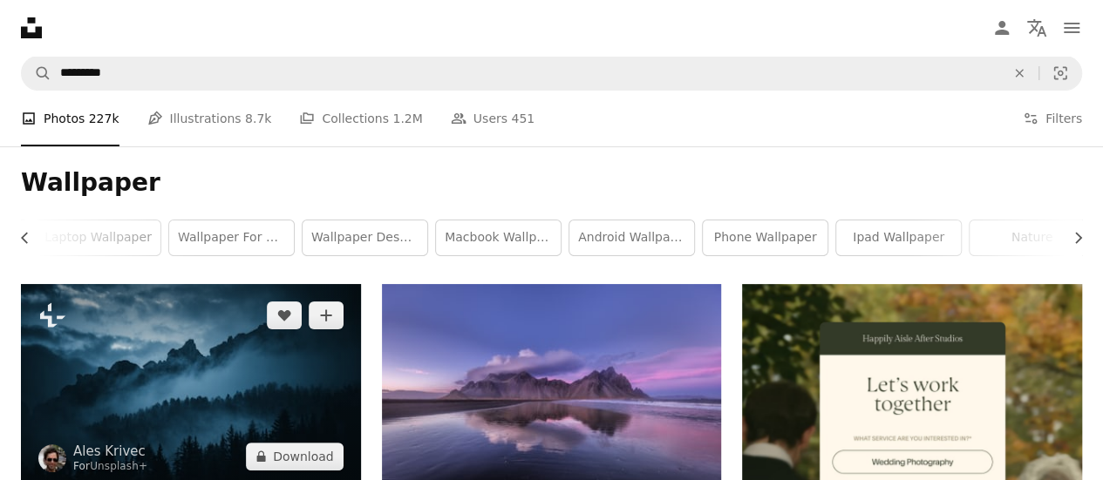
click at [176, 362] on img at bounding box center [191, 386] width 340 height 204
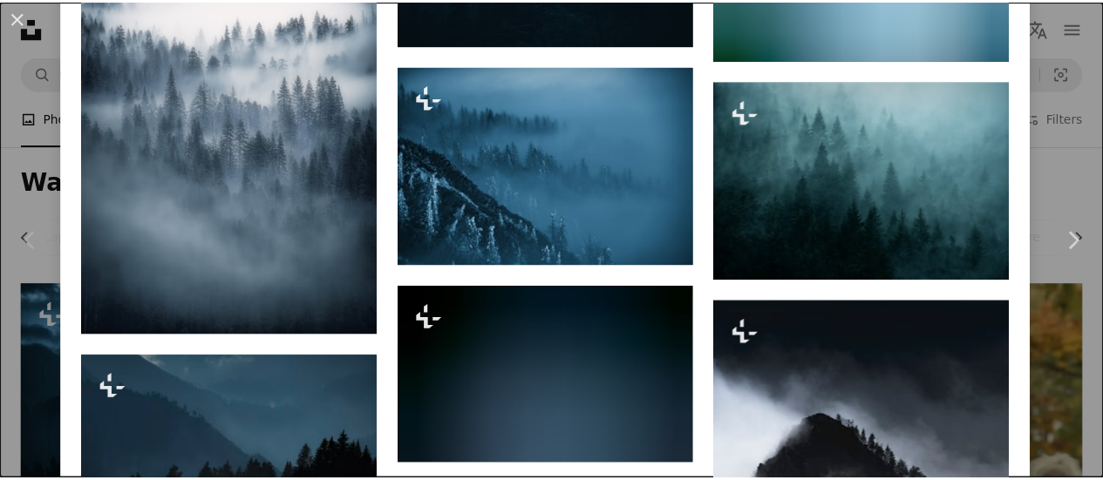
scroll to position [1744, 0]
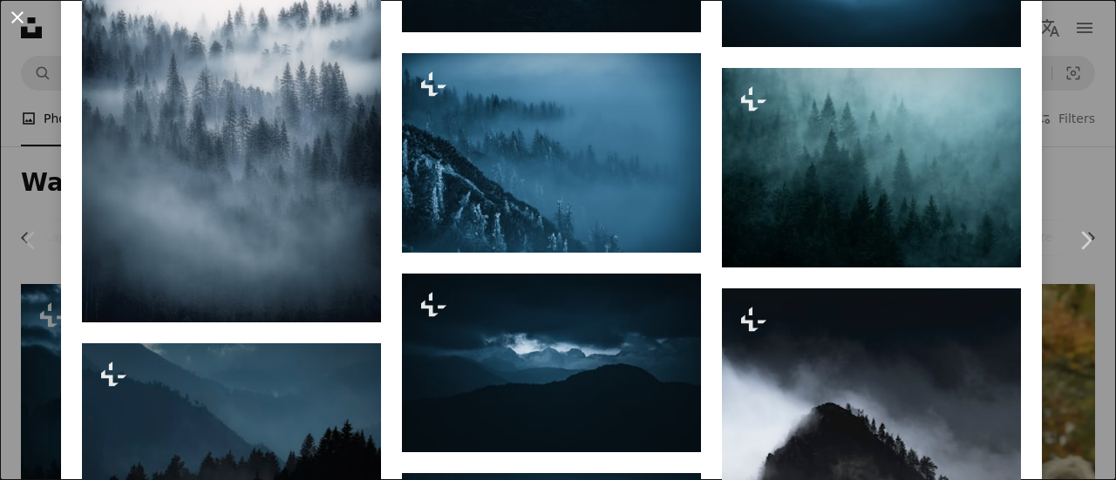
click at [7, 12] on button "An X shape" at bounding box center [17, 17] width 21 height 21
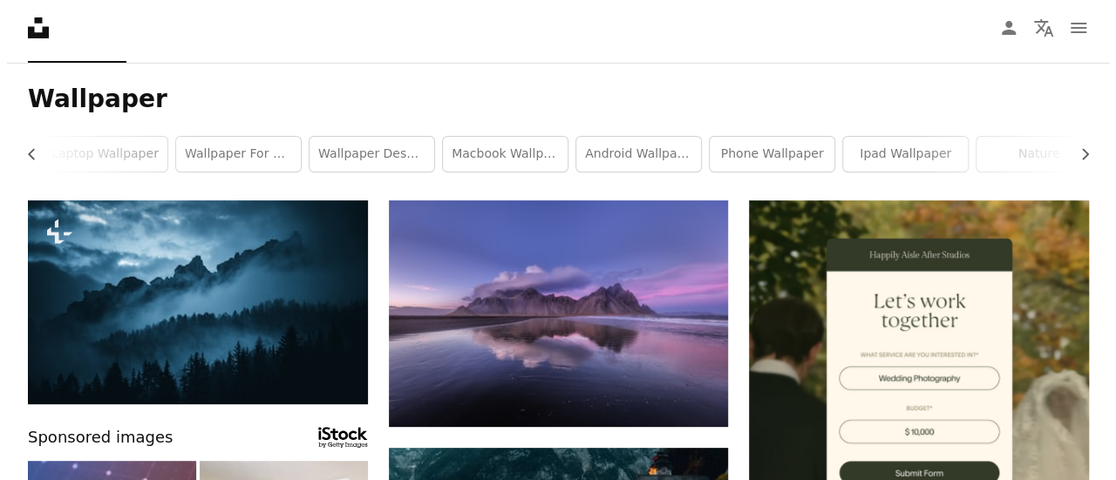
scroll to position [436, 0]
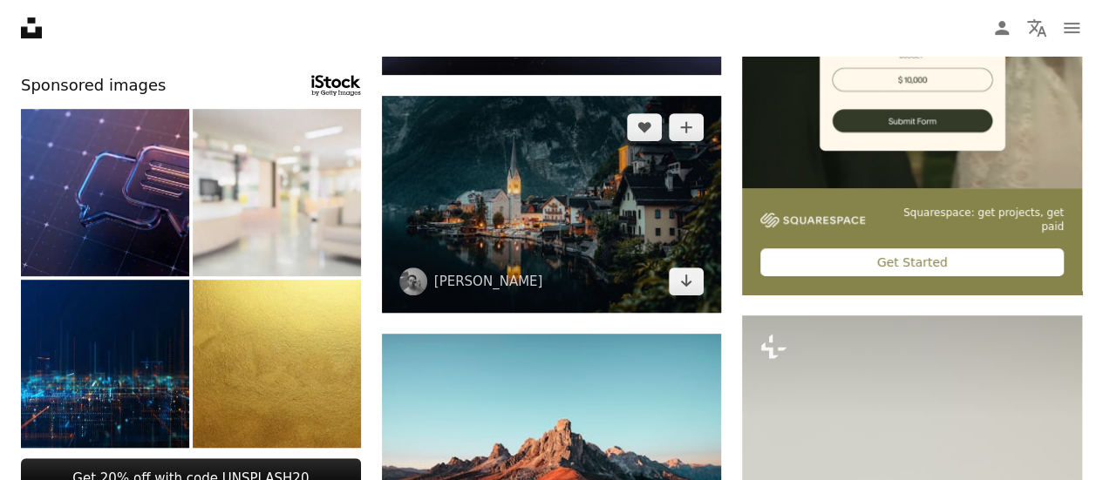
click at [480, 180] on img at bounding box center [552, 204] width 340 height 217
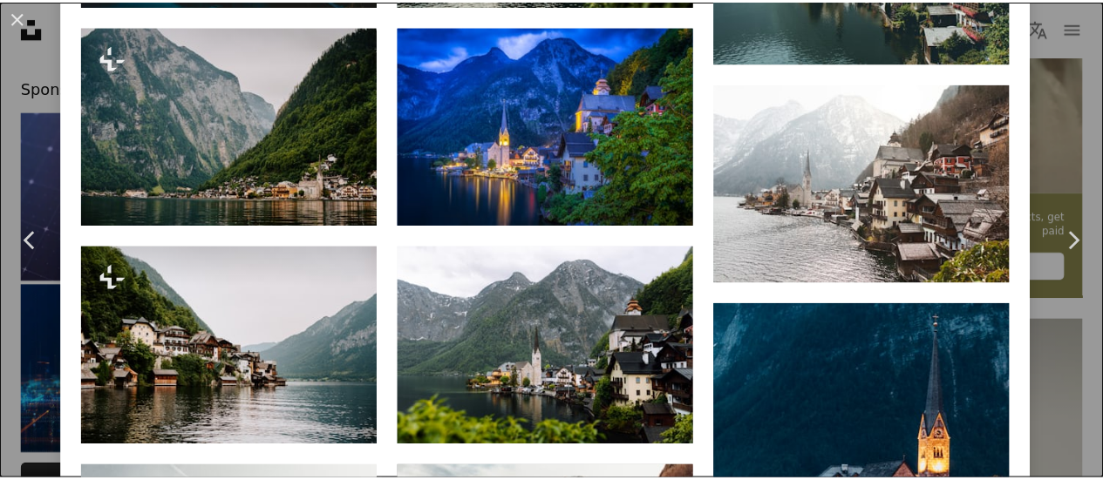
scroll to position [2441, 0]
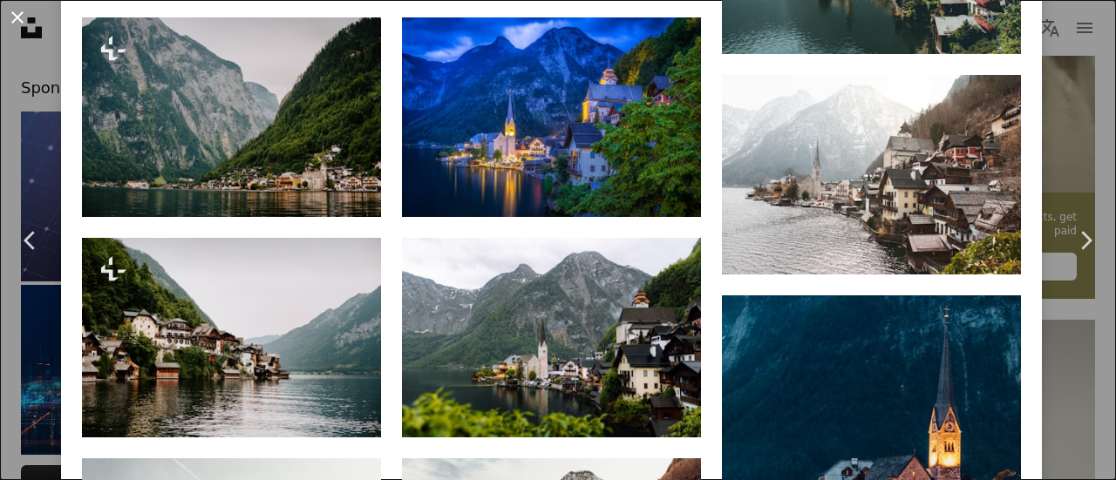
click at [14, 7] on button "An X shape" at bounding box center [17, 17] width 21 height 21
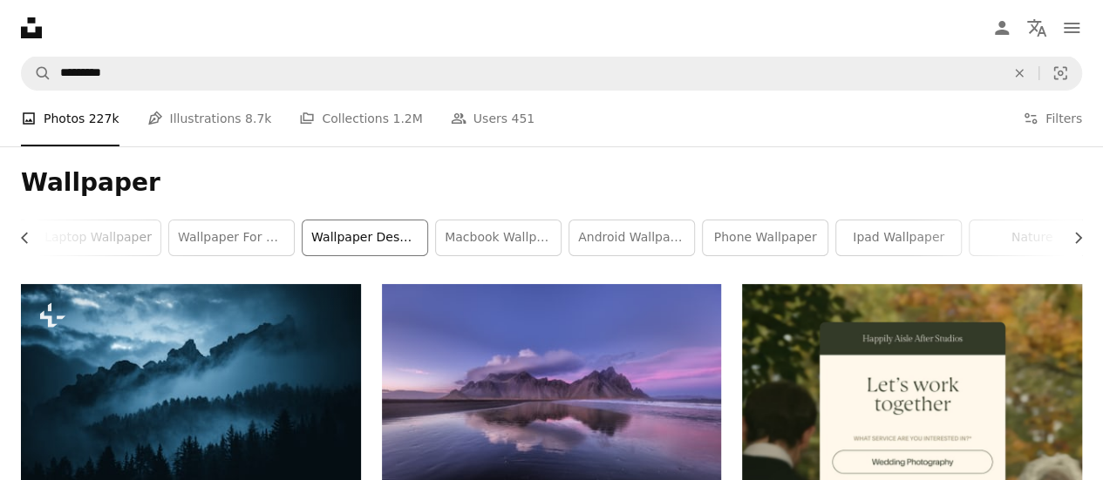
click at [387, 241] on link "wallpaper desktop" at bounding box center [365, 238] width 125 height 35
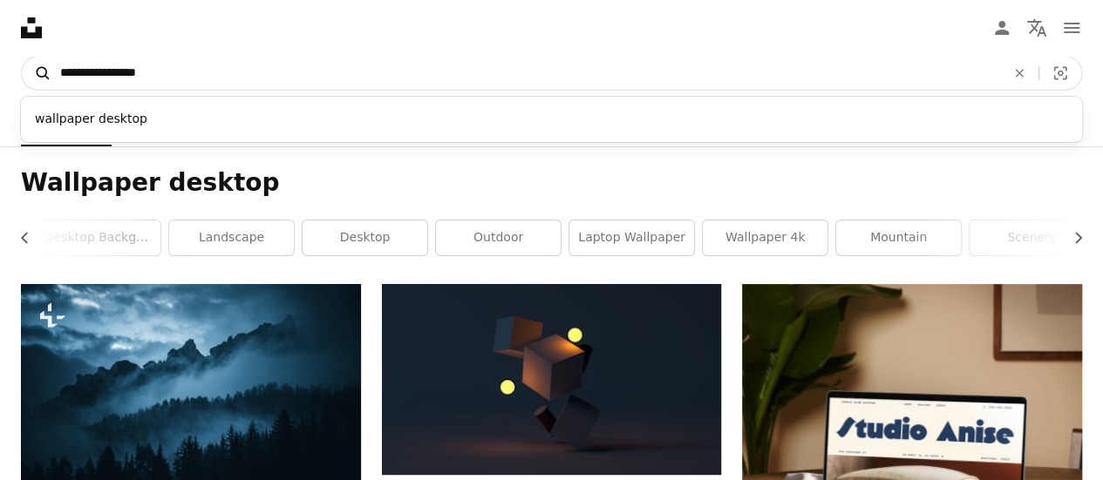
drag, startPoint x: 460, startPoint y: 76, endPoint x: 36, endPoint y: 80, distance: 424.6
click at [36, 80] on form "**********" at bounding box center [551, 73] width 1061 height 35
type input "**********"
click at [22, 57] on button "A magnifying glass" at bounding box center [37, 73] width 30 height 33
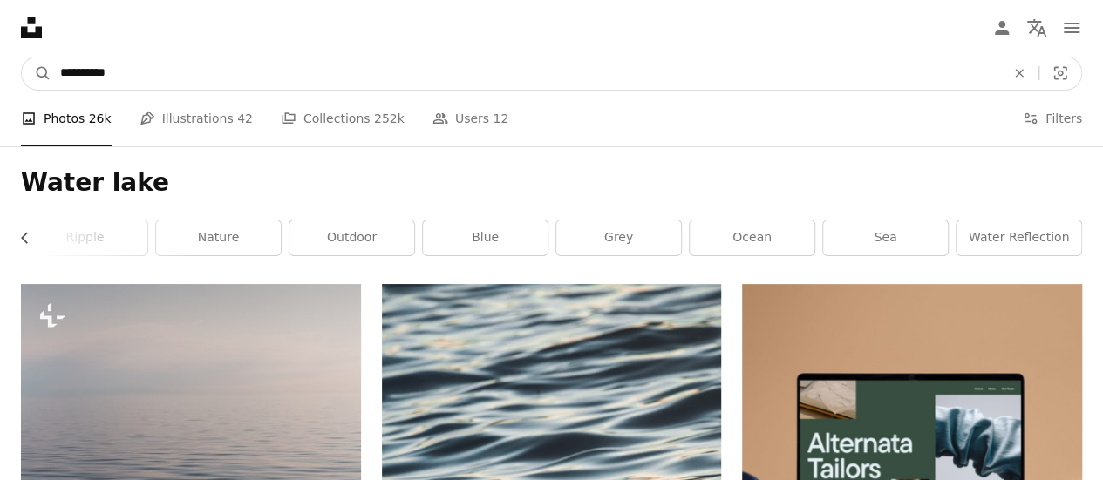
drag, startPoint x: 212, startPoint y: 65, endPoint x: 10, endPoint y: 76, distance: 202.5
click at [13, 72] on nav "**********" at bounding box center [551, 73] width 1103 height 56
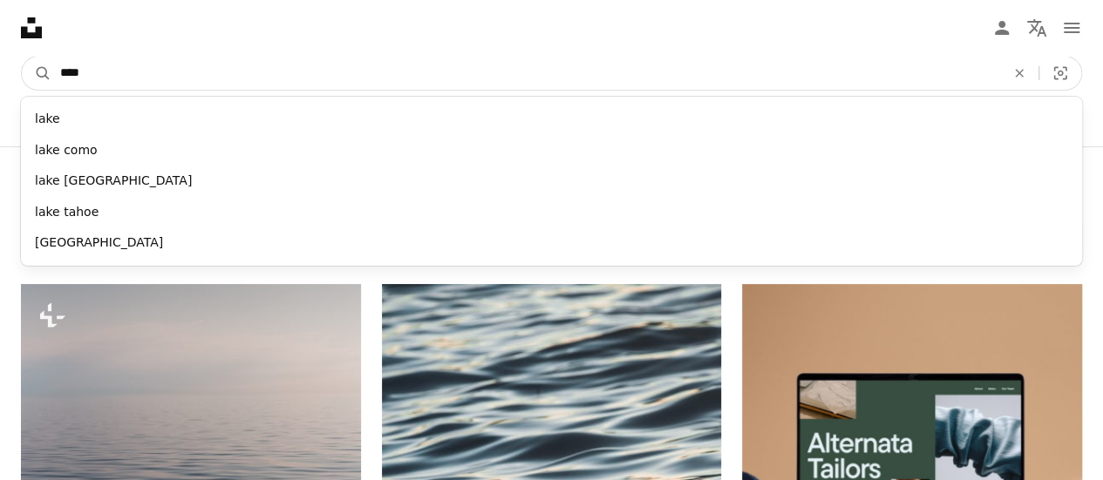
type input "****"
click at [22, 57] on button "A magnifying glass" at bounding box center [37, 73] width 30 height 33
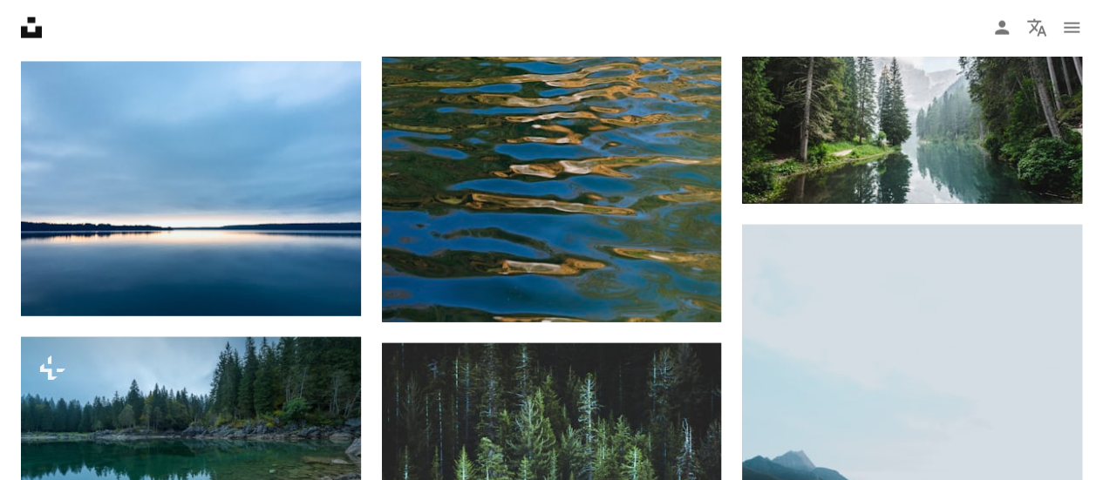
scroll to position [2005, 0]
